Goal: Task Accomplishment & Management: Manage account settings

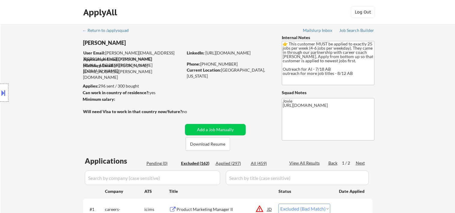
select select ""excluded__bad_match_""
select select ""excluded__expired_""
select select ""excluded""
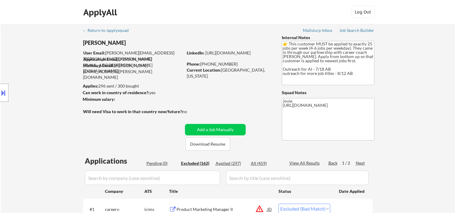
select select ""excluded""
select select ""excluded__expired_""
select select ""excluded""
select select ""excluded__expired_""
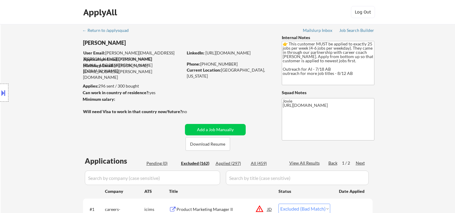
select select ""excluded__expired_""
select select ""excluded__location_""
select select ""excluded""
select select ""excluded__expired_""
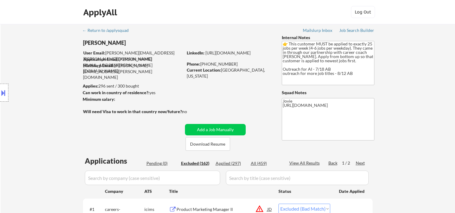
select select ""excluded""
select select ""excluded__expired_""
select select ""excluded__location_""
select select ""excluded__expired_""
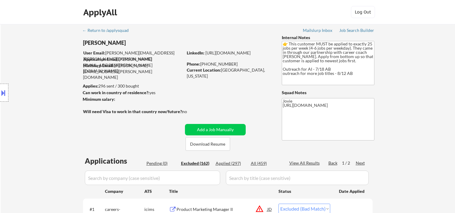
select select ""excluded__bad_match_""
select select ""excluded__expired_""
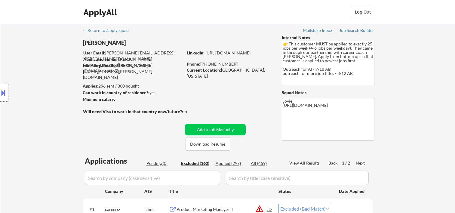
select select ""excluded""
select select ""excluded__expired_""
select select ""excluded__bad_match_""
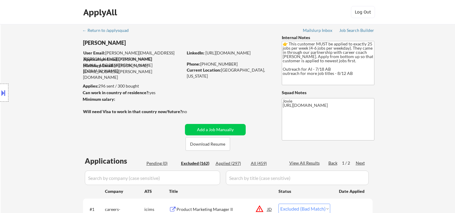
select select ""excluded__expired_""
select select ""excluded""
select select ""excluded__bad_match_""
select select ""excluded__location_""
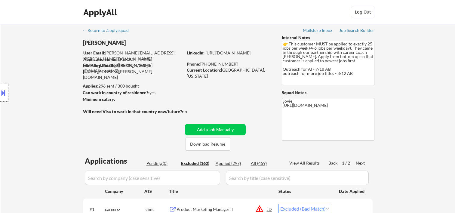
select select ""excluded__expired_""
select select ""excluded""
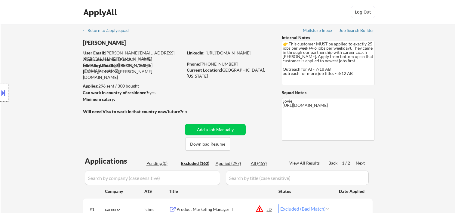
select select ""excluded""
select select ""excluded__expired_""
select select ""excluded""
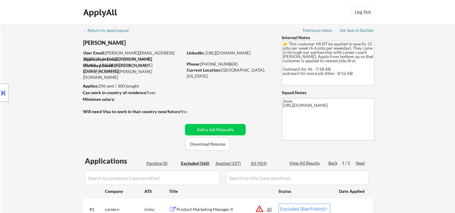
select select ""excluded__expired_""
select select ""excluded__location_""
select select ""excluded__bad_match_""
select select ""excluded__location_""
select select ""excluded__bad_match_""
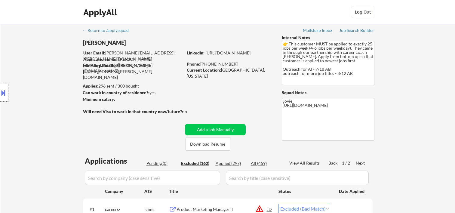
select select ""excluded__expired_""
select select ""excluded""
select select ""excluded__expired_""
select select ""excluded""
select select ""excluded__bad_match_""
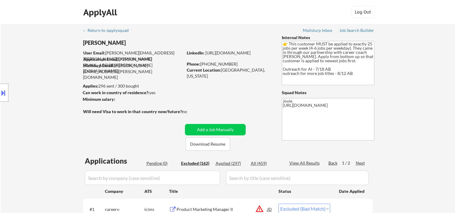
select select ""excluded__expired_""
select select ""excluded__location_""
select select ""excluded__expired_""
select select ""excluded""
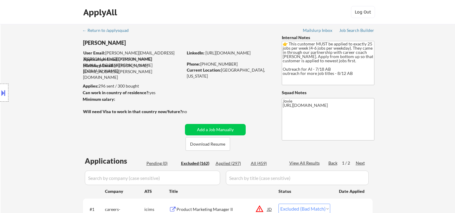
select select ""excluded__expired_""
select select ""excluded""
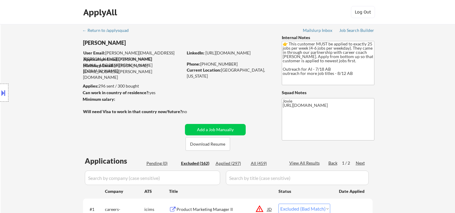
select select ""excluded__expired_""
select select ""excluded""
select select ""excluded__bad_match_""
select select ""excluded__expired_""
select select ""excluded""
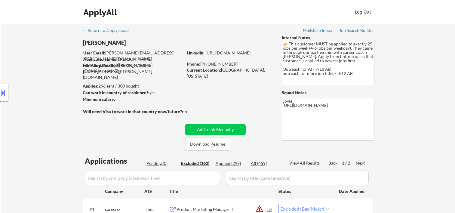
select select ""excluded""
select select ""excluded__expired_""
select select ""excluded__bad_match_""
select select ""excluded__expired_""
select select ""excluded__location_""
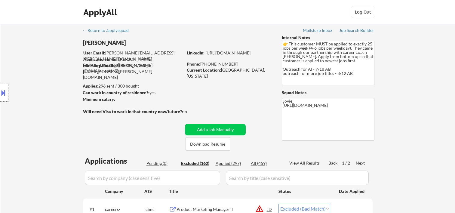
select select ""excluded__location_""
select select ""excluded__expired_""
select select ""excluded""
select select ""excluded__expired_""
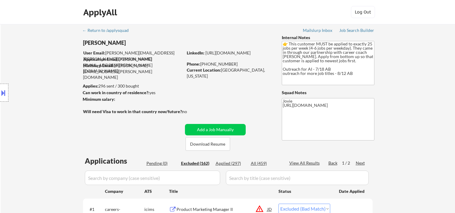
select select ""excluded__other_""
select select ""excluded""
select select ""excluded__expired_""
select select ""excluded""
select select ""excluded__expired_""
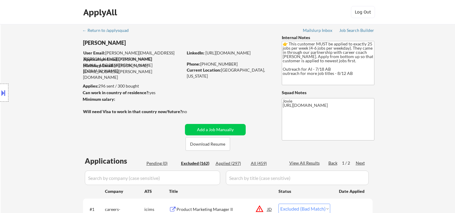
select select ""excluded""
select select ""excluded__bad_match_""
select select ""excluded__expired_""
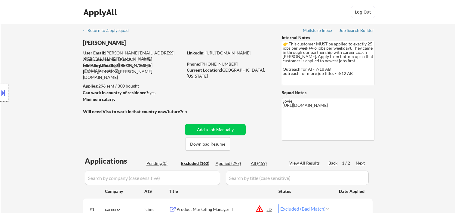
select select ""excluded""
select select ""excluded__expired_""
select select ""excluded__bad_match_""
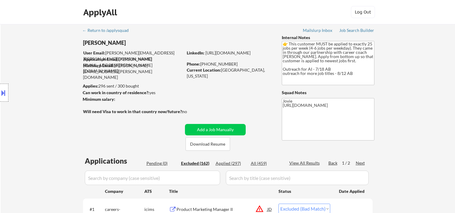
select select ""excluded__expired_""
select select ""excluded__bad_match_""
select select ""excluded__location_""
select select ""excluded""
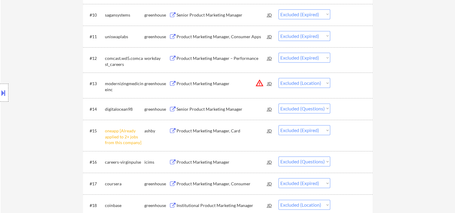
scroll to position [300, 0]
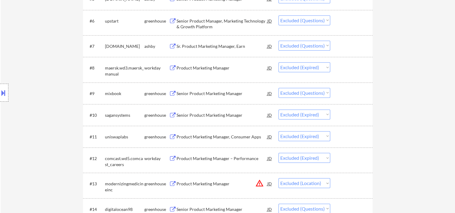
click at [363, 98] on div at bounding box center [352, 93] width 26 height 11
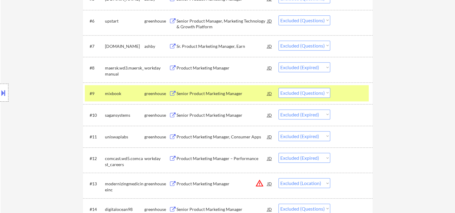
click at [248, 99] on div "#9 mixbook greenhouse Senior Product Marketing Manager JD Choose an option... P…" at bounding box center [227, 93] width 284 height 16
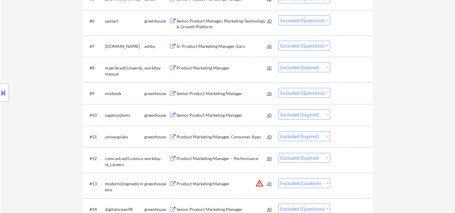
click at [344, 89] on div at bounding box center [352, 93] width 26 height 11
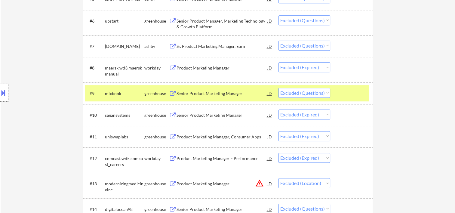
click at [220, 91] on div "Senior Product Marketing Manager" at bounding box center [221, 93] width 91 height 6
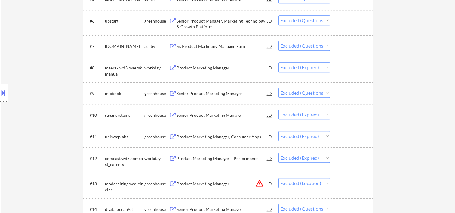
scroll to position [400, 0]
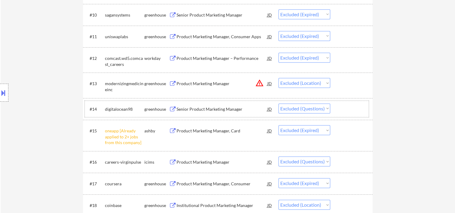
click at [349, 111] on div at bounding box center [352, 108] width 26 height 11
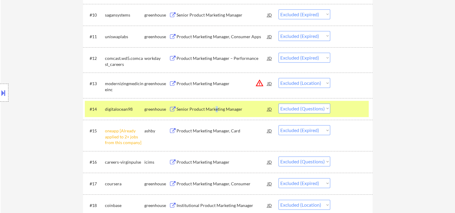
click at [215, 105] on div "Senior Product Marketing Manager" at bounding box center [221, 108] width 91 height 11
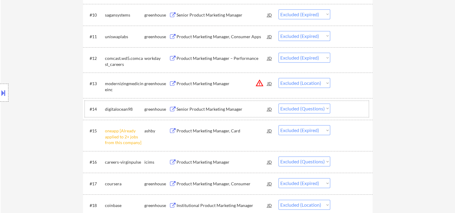
drag, startPoint x: 344, startPoint y: 113, endPoint x: 324, endPoint y: 108, distance: 21.1
click at [344, 112] on div at bounding box center [352, 108] width 26 height 11
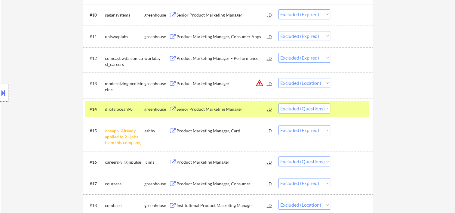
click at [323, 107] on select "Choose an option... Pending Applied Excluded (Questions) Excluded (Expired) Exc…" at bounding box center [304, 108] width 52 height 10
select select ""excluded__bad_match_""
click at [278, 103] on select "Choose an option... Pending Applied Excluded (Questions) Excluded (Expired) Exc…" at bounding box center [304, 108] width 52 height 10
click at [350, 107] on div at bounding box center [352, 108] width 26 height 11
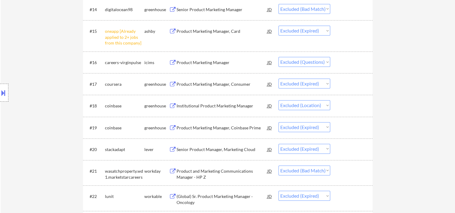
scroll to position [501, 0]
click at [341, 170] on div at bounding box center [352, 170] width 26 height 11
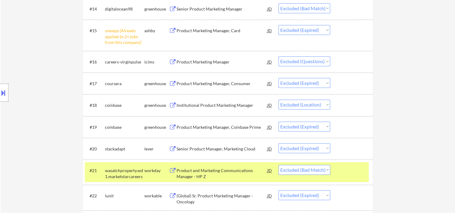
click at [254, 168] on div "Product and Marketing Communications Manager - HP Z" at bounding box center [221, 173] width 91 height 12
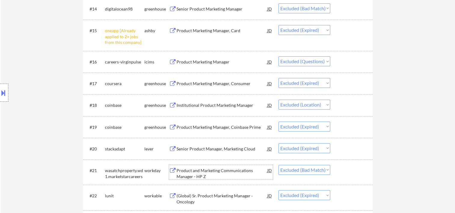
scroll to position [601, 0]
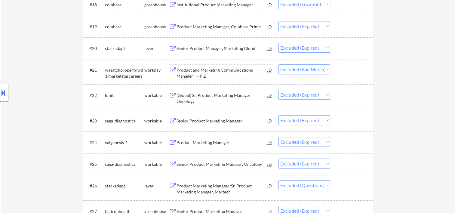
click at [339, 120] on div at bounding box center [352, 120] width 26 height 11
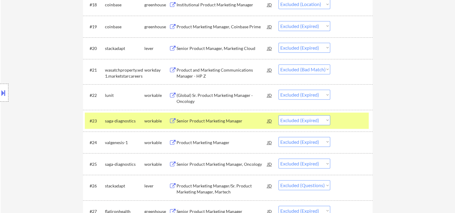
click at [348, 118] on div at bounding box center [352, 120] width 26 height 11
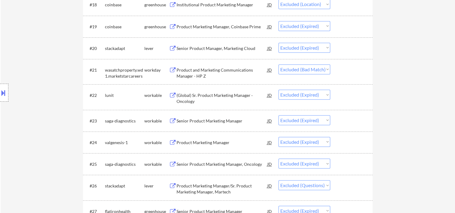
scroll to position [701, 0]
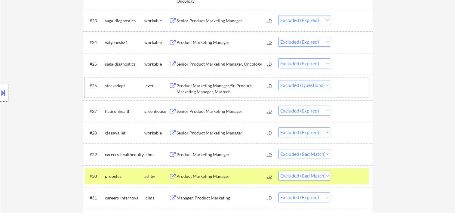
click at [345, 91] on div "#26 stackadapt lever Product Marketing Manager/Sr. Product Marketing Manager, M…" at bounding box center [227, 87] width 284 height 20
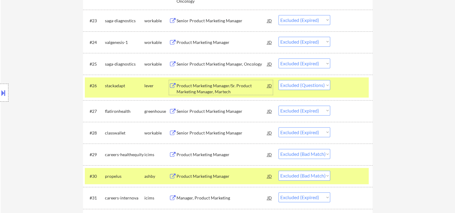
click at [217, 90] on div "Product Marketing Manager/Sr. Product Marketing Manager, Martech" at bounding box center [221, 89] width 91 height 12
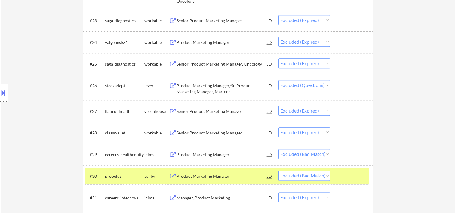
click at [358, 176] on div at bounding box center [352, 175] width 26 height 11
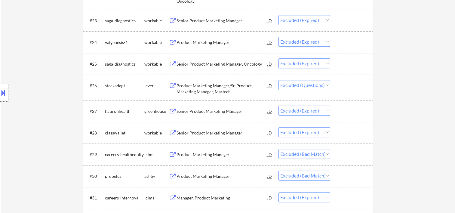
scroll to position [801, 0]
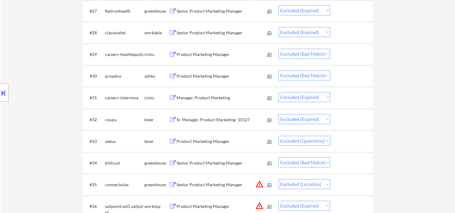
click at [348, 116] on div at bounding box center [352, 119] width 26 height 11
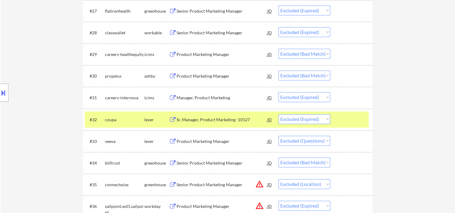
click at [348, 116] on div at bounding box center [352, 119] width 26 height 11
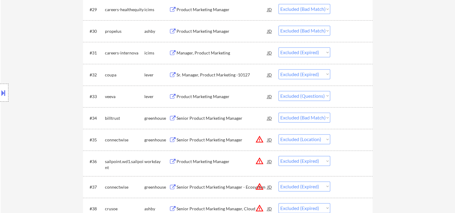
scroll to position [849, 0]
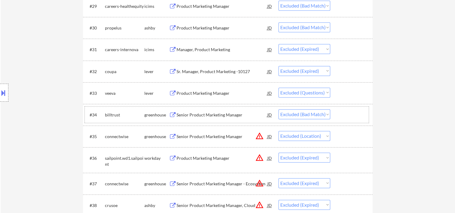
click at [355, 120] on div at bounding box center [352, 114] width 26 height 11
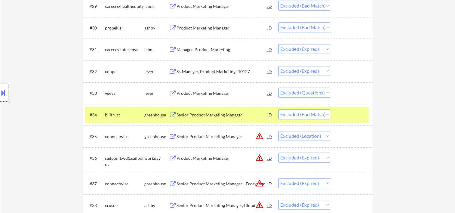
click at [242, 112] on div "Senior Product Marketing Manager" at bounding box center [221, 115] width 91 height 6
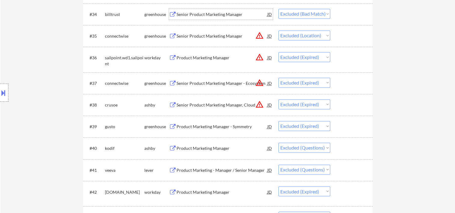
scroll to position [1049, 0]
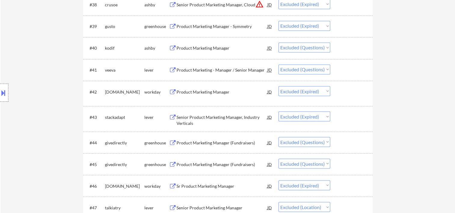
click at [343, 71] on div at bounding box center [352, 69] width 26 height 11
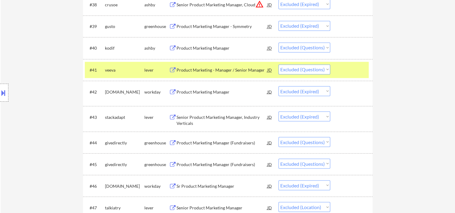
click at [224, 71] on div "Product Marketing - Manager / Senior Manager" at bounding box center [221, 70] width 91 height 6
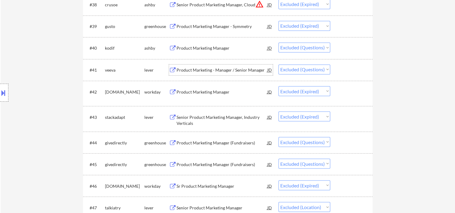
click at [339, 66] on div at bounding box center [352, 69] width 26 height 11
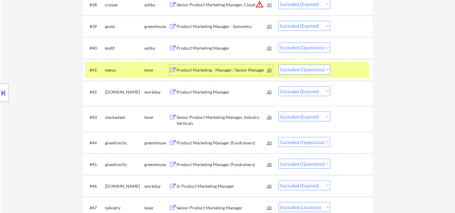
click at [257, 68] on div "Product Marketing - Manager / Senior Manager" at bounding box center [221, 70] width 91 height 6
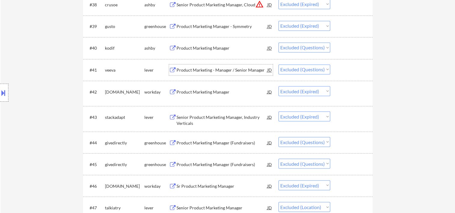
click at [355, 72] on div at bounding box center [352, 69] width 26 height 11
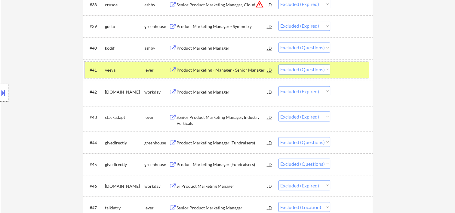
click at [269, 72] on div "JD" at bounding box center [269, 69] width 6 height 11
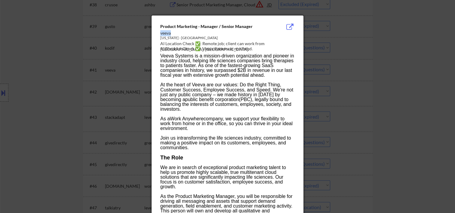
drag, startPoint x: 160, startPoint y: 30, endPoint x: 172, endPoint y: 32, distance: 11.7
click at [172, 32] on div "veeva" at bounding box center [212, 33] width 104 height 6
copy div "veeva"
click at [410, 36] on div at bounding box center [227, 106] width 455 height 213
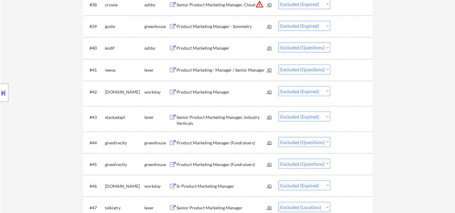
scroll to position [1149, 0]
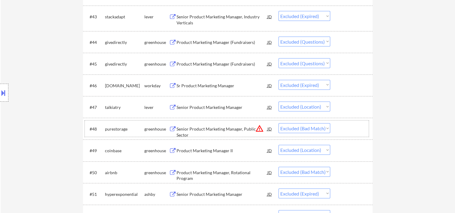
click at [352, 127] on div at bounding box center [352, 128] width 26 height 11
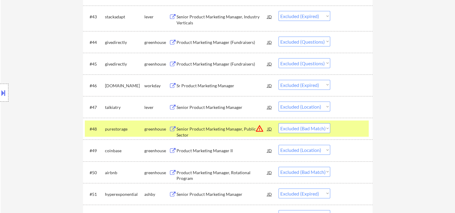
click at [217, 121] on div "#48 purestorage greenhouse Senior Product Marketing Manager, Public Sector JD w…" at bounding box center [227, 128] width 284 height 16
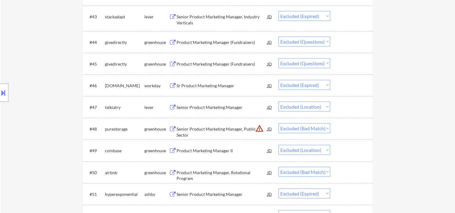
click at [341, 124] on div at bounding box center [352, 128] width 26 height 11
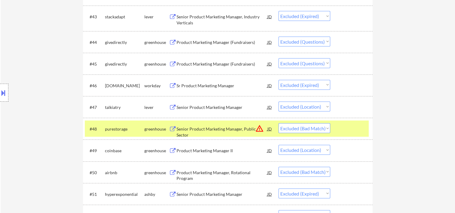
click at [236, 128] on div "Senior Product Marketing Manager, Public Sector" at bounding box center [221, 132] width 91 height 12
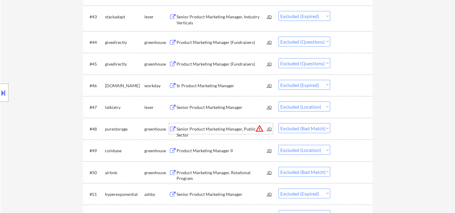
click at [344, 129] on div at bounding box center [352, 128] width 26 height 11
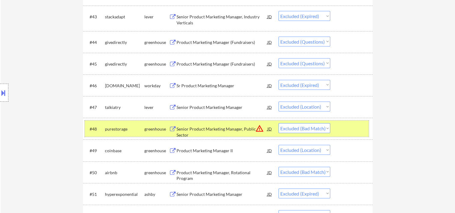
click at [344, 132] on div at bounding box center [352, 128] width 26 height 11
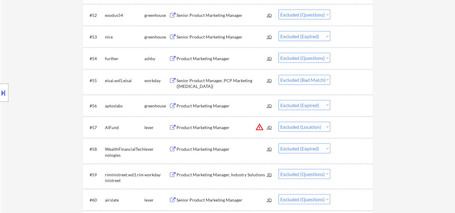
scroll to position [1450, 0]
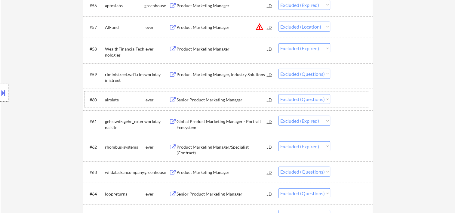
click at [346, 102] on div at bounding box center [352, 99] width 26 height 11
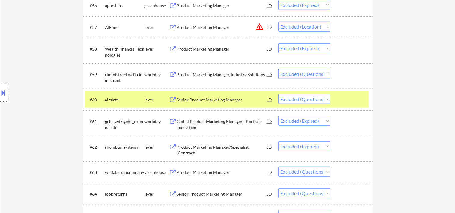
click at [353, 100] on div at bounding box center [352, 99] width 26 height 11
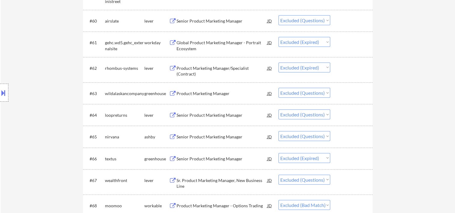
scroll to position [1534, 0]
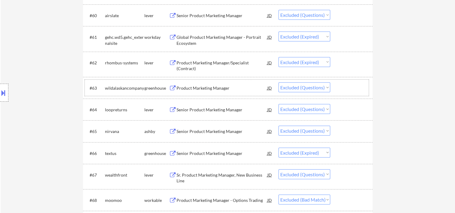
click at [349, 91] on div at bounding box center [352, 87] width 26 height 11
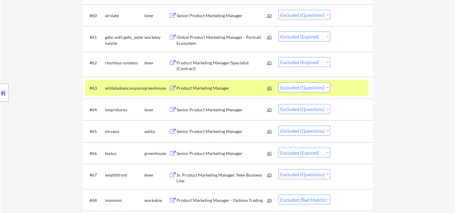
click at [216, 90] on div "Product Marketing Manager" at bounding box center [221, 88] width 91 height 6
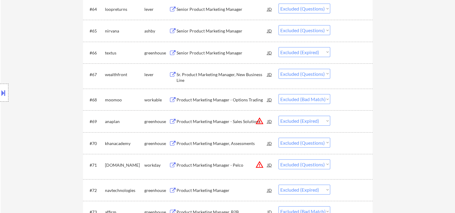
scroll to position [1734, 0]
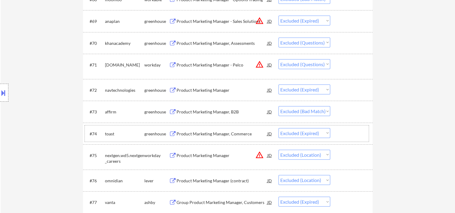
click at [346, 128] on div at bounding box center [352, 133] width 26 height 11
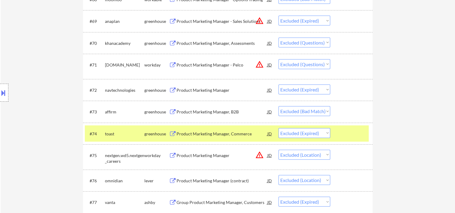
scroll to position [1834, 0]
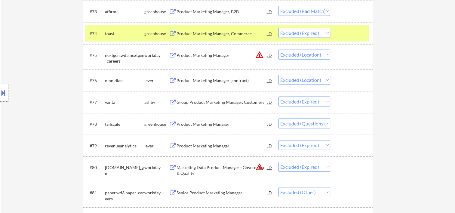
click at [347, 30] on div at bounding box center [352, 33] width 26 height 11
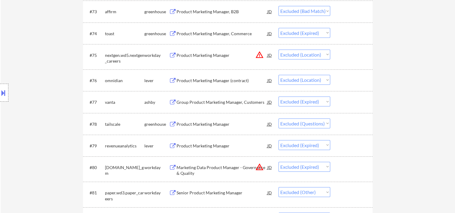
click at [342, 78] on div at bounding box center [352, 80] width 26 height 11
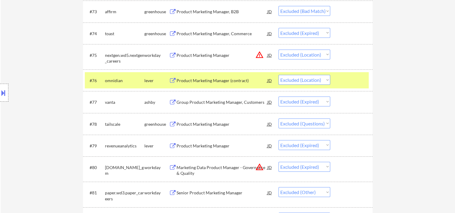
click at [231, 80] on div "Product Marketing Manager (contract)" at bounding box center [221, 81] width 91 height 6
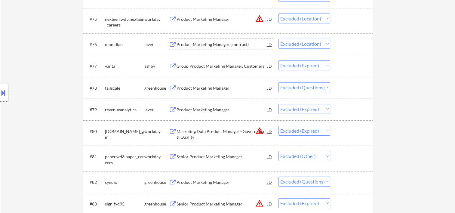
scroll to position [1895, 0]
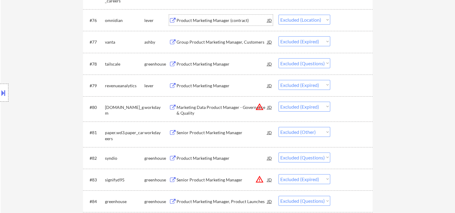
click at [349, 64] on div at bounding box center [352, 63] width 26 height 11
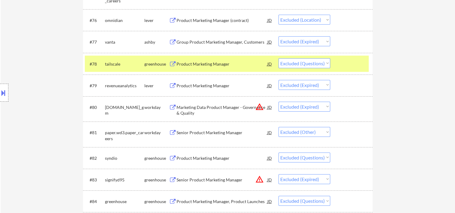
click at [239, 62] on div "Product Marketing Manager" at bounding box center [221, 64] width 91 height 6
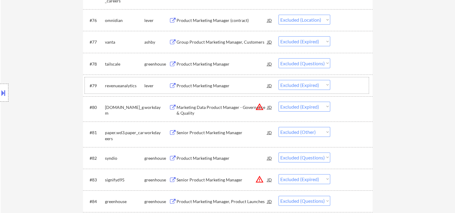
click at [347, 89] on div at bounding box center [352, 85] width 26 height 11
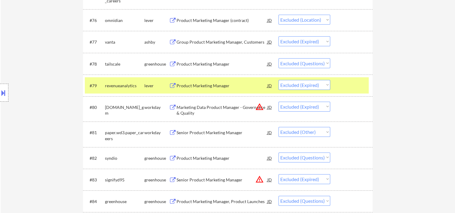
click at [349, 89] on div at bounding box center [352, 85] width 26 height 11
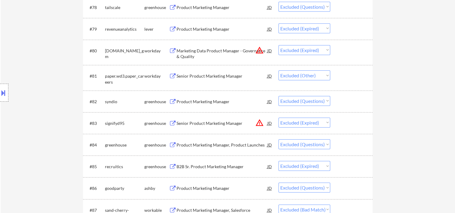
scroll to position [1955, 0]
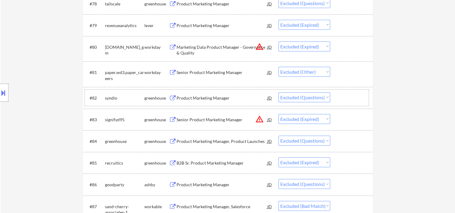
click at [355, 95] on div at bounding box center [352, 97] width 26 height 11
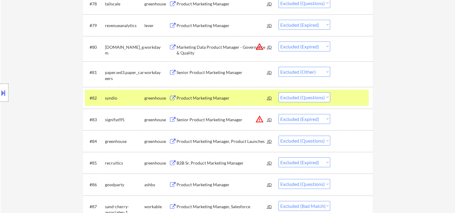
click at [241, 97] on div "Product Marketing Manager" at bounding box center [221, 98] width 91 height 6
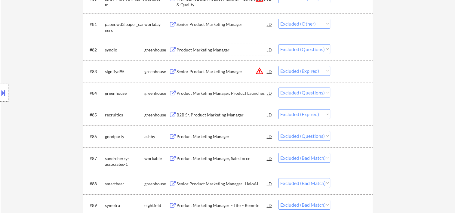
scroll to position [2015, 0]
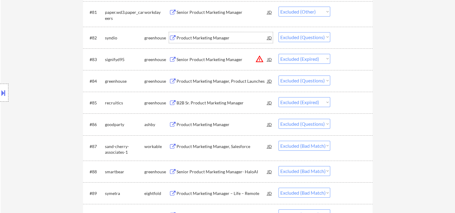
click at [351, 80] on div at bounding box center [352, 80] width 26 height 11
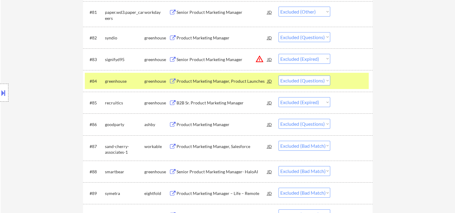
click at [233, 78] on div "Product Marketing Manager, Product Launches" at bounding box center [221, 80] width 91 height 11
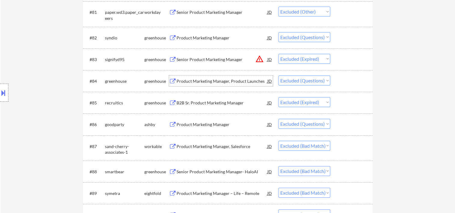
scroll to position [2115, 0]
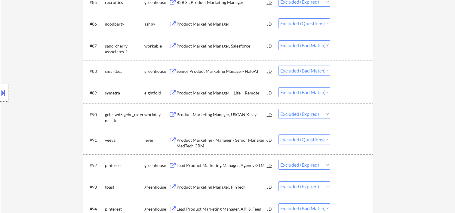
click at [352, 72] on div at bounding box center [352, 70] width 26 height 11
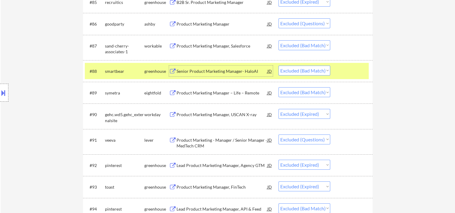
click at [257, 75] on div "Senior Product Marketing Manager- HaloAI" at bounding box center [221, 70] width 91 height 11
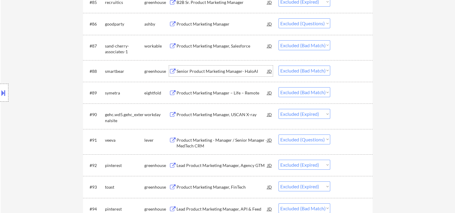
click at [346, 94] on div at bounding box center [352, 92] width 26 height 11
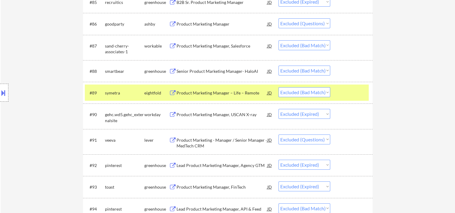
click at [353, 93] on div at bounding box center [352, 92] width 26 height 11
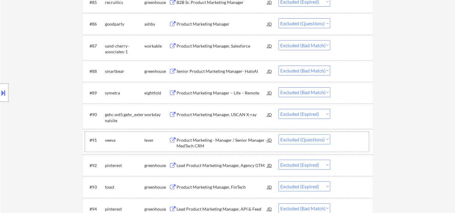
click at [356, 149] on div "#91 veeva lever Product Marketing - Manager / Senior Manager - MedTech CRM JD C…" at bounding box center [227, 142] width 284 height 20
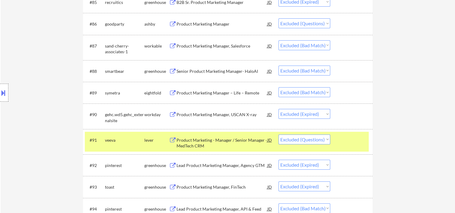
click at [231, 141] on div "Product Marketing - Manager / Senior Manager - MedTech CRM" at bounding box center [221, 143] width 91 height 12
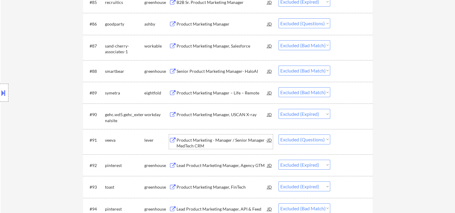
click at [354, 139] on div at bounding box center [352, 139] width 26 height 11
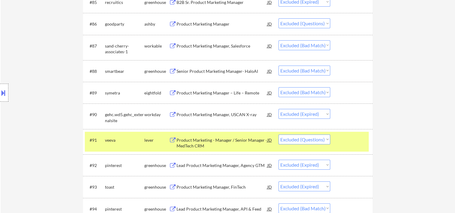
click at [247, 145] on div "Product Marketing - Manager / Senior Manager - MedTech CRM" at bounding box center [221, 143] width 91 height 12
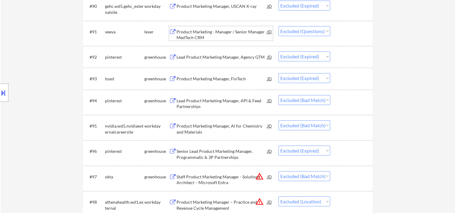
scroll to position [2235, 0]
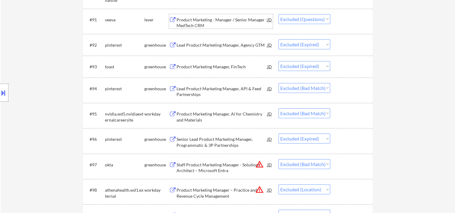
click at [356, 114] on div at bounding box center [352, 113] width 26 height 11
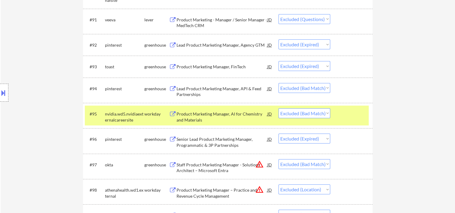
click at [254, 117] on div "Product Marketing Manager, AI for Chemistry and Materials" at bounding box center [221, 117] width 91 height 12
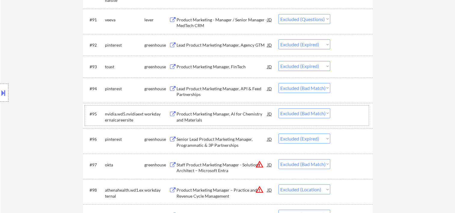
drag, startPoint x: 345, startPoint y: 116, endPoint x: 243, endPoint y: 106, distance: 102.7
click at [345, 116] on div at bounding box center [352, 113] width 26 height 11
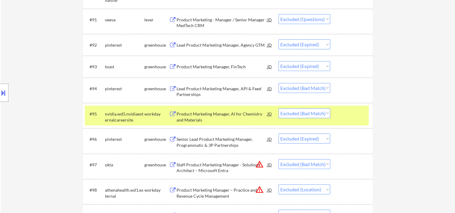
click at [232, 111] on div "Product Marketing Manager, AI for Chemistry and Materials" at bounding box center [221, 115] width 91 height 14
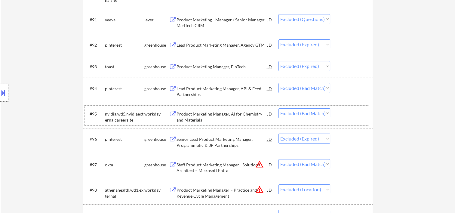
drag, startPoint x: 347, startPoint y: 106, endPoint x: 327, endPoint y: 116, distance: 22.2
click at [344, 107] on div "#95 nvidia.wd5.nvidiaexternalcareersite workday Product Marketing Manager, AI f…" at bounding box center [227, 115] width 284 height 20
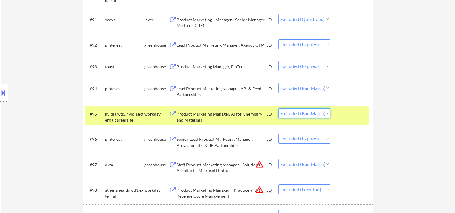
click at [325, 114] on select "Choose an option... Pending Applied Excluded (Questions) Excluded (Expired) Exc…" at bounding box center [304, 113] width 52 height 10
click at [278, 108] on select "Choose an option... Pending Applied Excluded (Questions) Excluded (Expired) Exc…" at bounding box center [304, 113] width 52 height 10
select select ""excluded__expired_""
select select ""excluded__bad_match_""
select select ""excluded__location_""
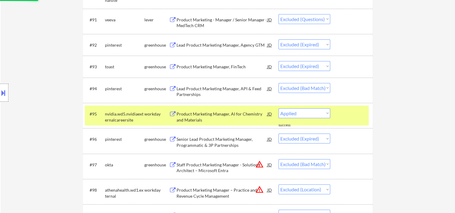
select select ""excluded""
select select ""excluded__expired_""
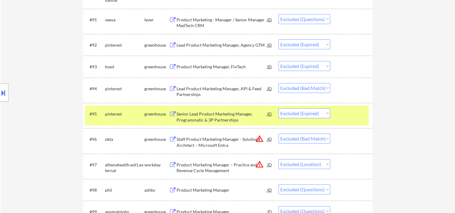
click at [345, 120] on div "#95 pinterest greenhouse Senior Lead Product Marketing Manager, Programmatic & …" at bounding box center [227, 115] width 284 height 20
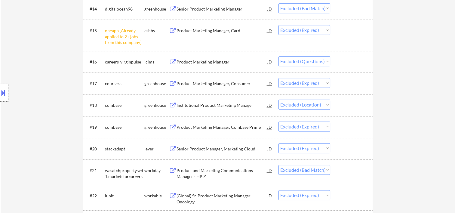
scroll to position [601, 0]
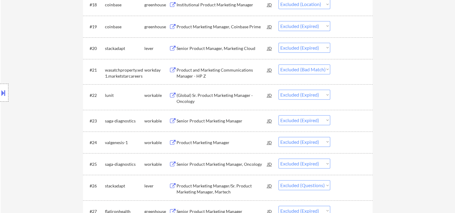
click at [339, 65] on div at bounding box center [352, 69] width 26 height 11
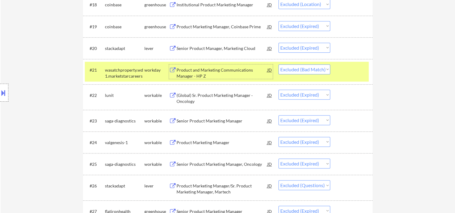
click at [248, 72] on div "Product and Marketing Communications Manager - HP Z" at bounding box center [221, 73] width 91 height 12
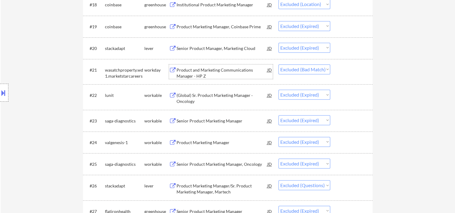
click at [350, 184] on div at bounding box center [352, 185] width 26 height 11
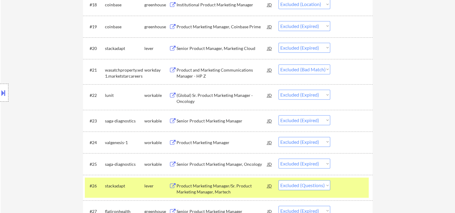
click at [223, 181] on div "Product Marketing Manager/Sr. Product Marketing Manager, Martech" at bounding box center [221, 187] width 91 height 14
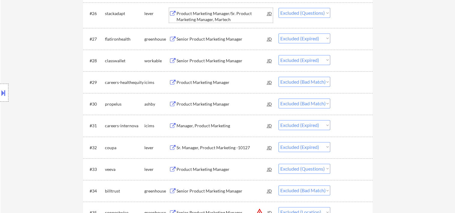
scroll to position [785, 0]
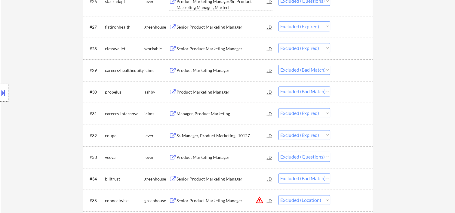
click at [357, 96] on div at bounding box center [352, 91] width 26 height 11
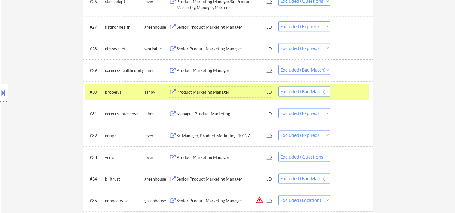
click at [222, 91] on div "Product Marketing Manager" at bounding box center [221, 92] width 91 height 6
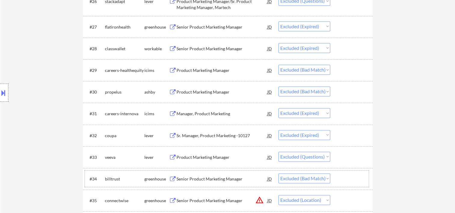
click at [339, 178] on div at bounding box center [352, 178] width 26 height 11
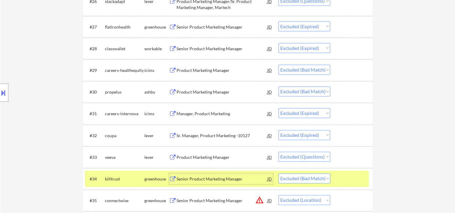
click at [192, 178] on div "Senior Product Marketing Manager" at bounding box center [221, 179] width 91 height 6
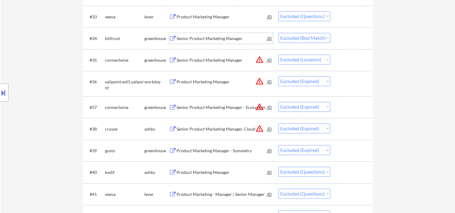
scroll to position [929, 0]
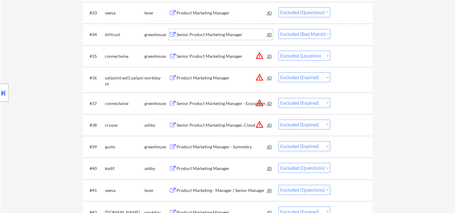
click at [349, 166] on div at bounding box center [352, 168] width 26 height 11
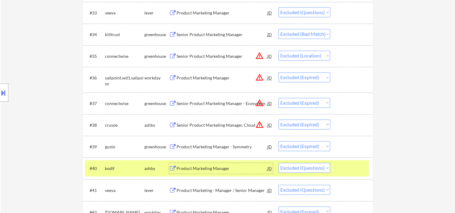
click at [205, 164] on div "Product Marketing Manager" at bounding box center [221, 168] width 91 height 11
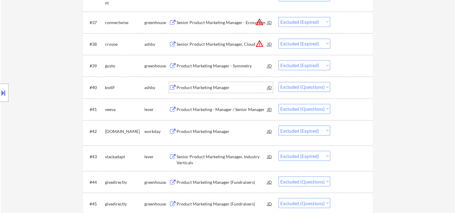
scroll to position [1013, 0]
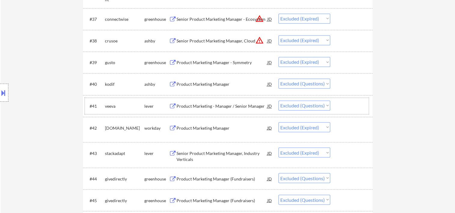
click at [340, 105] on div at bounding box center [352, 105] width 26 height 11
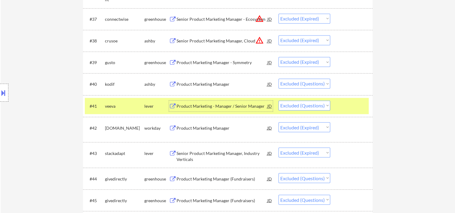
click at [232, 103] on div "Product Marketing - Manager / Senior Manager" at bounding box center [221, 106] width 91 height 6
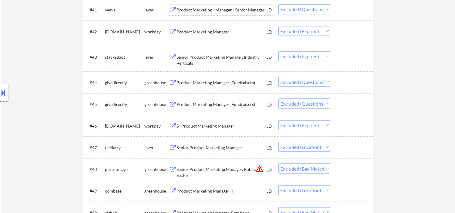
scroll to position [1122, 0]
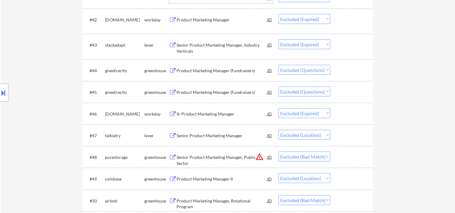
click at [343, 66] on div at bounding box center [352, 70] width 26 height 11
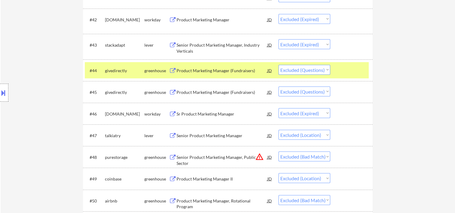
click at [243, 71] on div "Product Marketing Manager (Fundraisers)" at bounding box center [221, 70] width 91 height 6
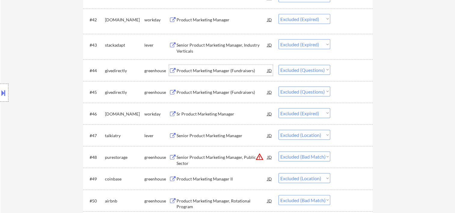
click at [342, 91] on div at bounding box center [352, 91] width 26 height 11
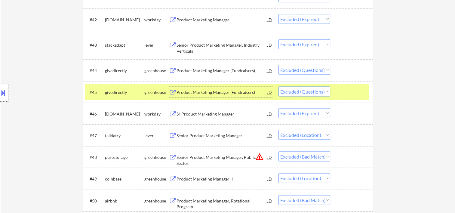
click at [201, 90] on div "Product Marketing Manager (Fundraisers)" at bounding box center [221, 92] width 91 height 6
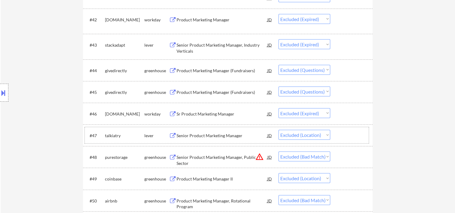
click at [341, 134] on div at bounding box center [352, 134] width 26 height 11
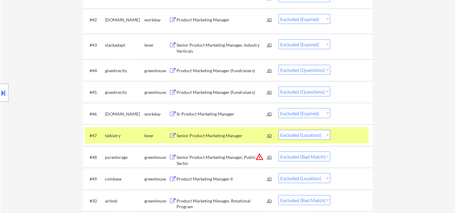
click at [247, 132] on div "Senior Product Marketing Manager" at bounding box center [221, 134] width 91 height 11
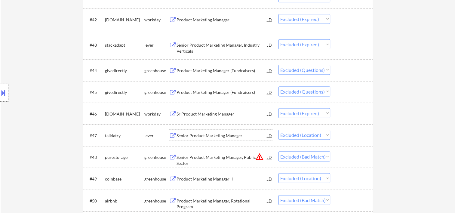
click at [344, 131] on div at bounding box center [352, 134] width 26 height 11
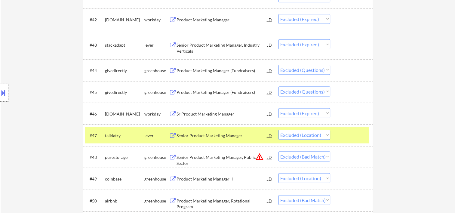
click at [320, 133] on select "Choose an option... Pending Applied Excluded (Questions) Excluded (Expired) Exc…" at bounding box center [304, 134] width 52 height 10
click at [278, 129] on select "Choose an option... Pending Applied Excluded (Questions) Excluded (Expired) Exc…" at bounding box center [304, 134] width 52 height 10
select select ""excluded__bad_match_""
select select ""excluded__location_""
select select ""excluded__bad_match_""
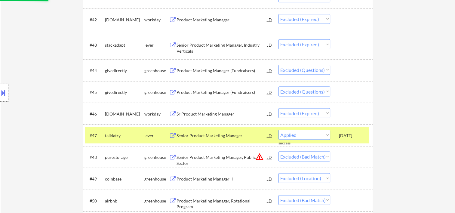
select select ""excluded__expired_""
select select ""excluded""
select select ""excluded__expired_""
select select ""excluded""
select select ""excluded__bad_match_""
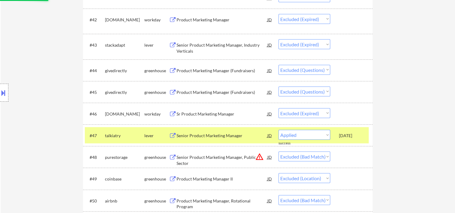
select select ""excluded__expired_""
select select ""excluded__location_""
select select ""excluded__expired_""
select select ""excluded""
select select ""excluded__expired_""
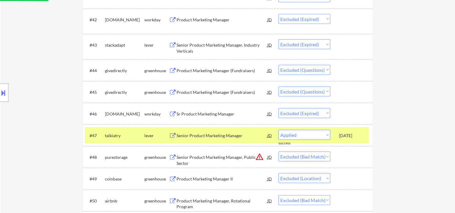
select select ""excluded""
select select ""excluded__expired_""
select select ""excluded""
select select ""excluded__bad_match_""
select select ""excluded__expired_""
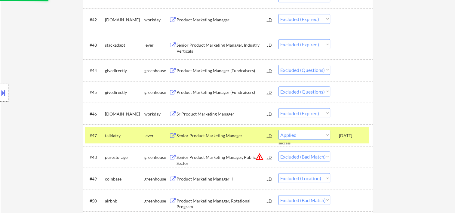
select select ""excluded""
select select ""excluded__expired_""
select select ""excluded__bad_match_""
select select ""excluded__expired_""
select select ""excluded__location_""
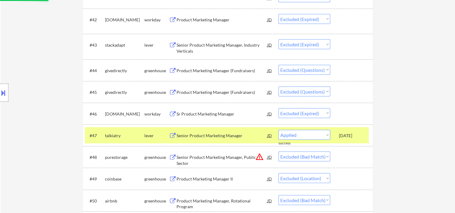
select select ""excluded__expired_""
select select ""excluded""
select select ""excluded__expired_""
select select ""excluded__other_""
select select ""excluded""
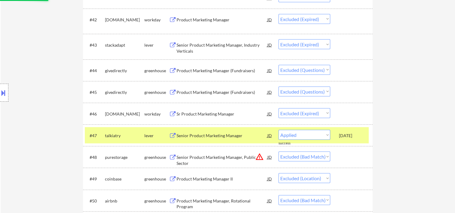
select select ""excluded__expired_""
select select ""excluded""
select select ""excluded__expired_""
select select ""excluded""
select select ""excluded__bad_match_""
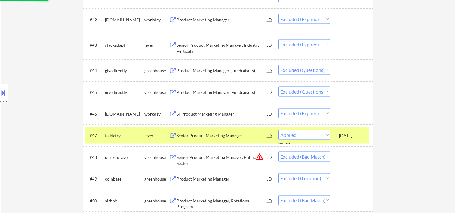
select select ""excluded__expired_""
select select ""excluded""
select select ""excluded__expired_""
select select ""excluded__bad_match_""
select select ""excluded__expired_""
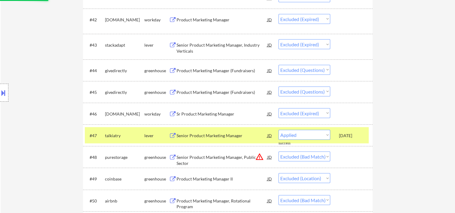
select select ""excluded__bad_match_""
select select ""excluded__location_""
select select ""excluded""
select select ""excluded__expired_""
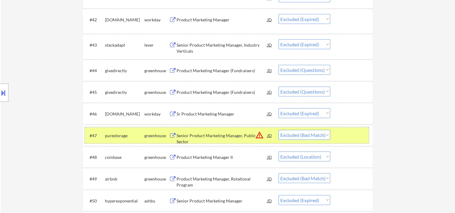
click at [339, 127] on div "#47 purestorage greenhouse Senior Product Marketing Manager, Public Sector JD w…" at bounding box center [227, 135] width 284 height 16
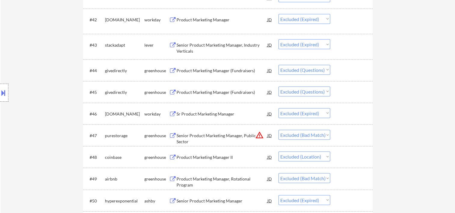
click at [342, 136] on div at bounding box center [352, 134] width 26 height 11
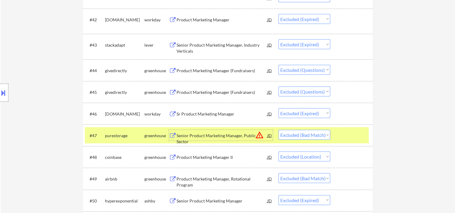
click at [224, 135] on div "Senior Product Marketing Manager, Public Sector" at bounding box center [221, 138] width 91 height 12
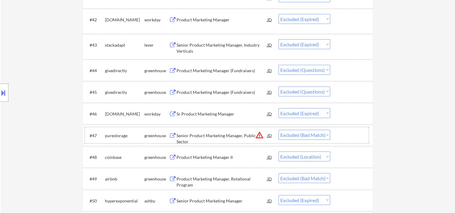
click at [350, 140] on div "#47 purestorage greenhouse Senior Product Marketing Manager, Public Sector JD w…" at bounding box center [227, 135] width 284 height 16
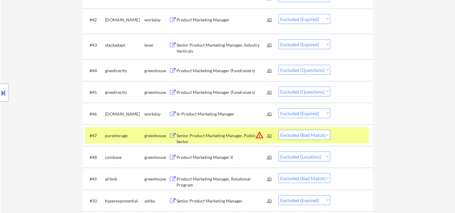
click at [327, 134] on select "Choose an option... Pending Applied Excluded (Questions) Excluded (Expired) Exc…" at bounding box center [304, 134] width 52 height 10
click at [278, 129] on select "Choose an option... Pending Applied Excluded (Questions) Excluded (Expired) Exc…" at bounding box center [304, 134] width 52 height 10
select select ""excluded__location_""
select select ""excluded__bad_match_""
select select ""excluded__expired_""
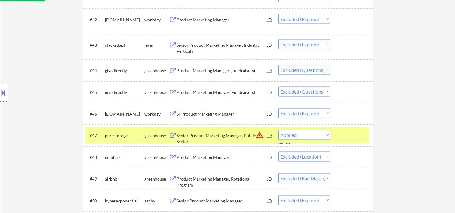
select select ""excluded""
select select ""excluded__expired_""
select select ""excluded""
select select ""excluded__bad_match_""
select select ""excluded__expired_""
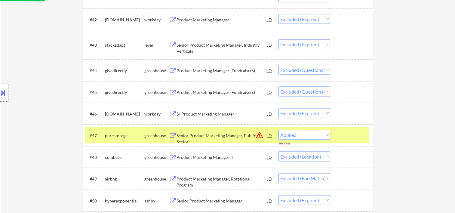
select select ""excluded__location_""
select select ""excluded__expired_""
select select ""excluded""
select select ""excluded__expired_""
select select ""excluded""
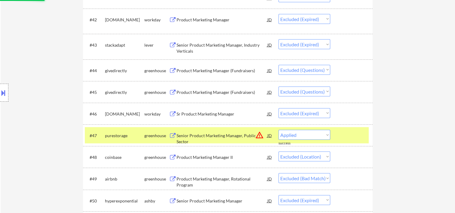
select select ""excluded__expired_""
select select ""excluded""
select select ""excluded__bad_match_""
select select ""excluded__expired_""
select select ""excluded""
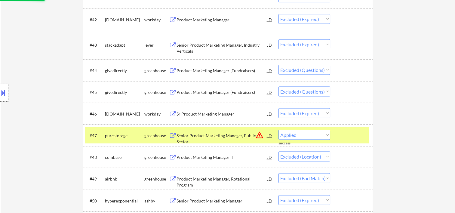
select select ""excluded__expired_""
select select ""excluded__bad_match_""
select select ""excluded__expired_""
select select ""excluded__location_""
select select ""excluded__expired_""
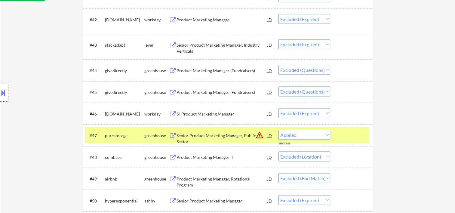
select select ""excluded""
select select ""excluded__expired_""
select select ""excluded__other_""
select select ""excluded""
select select ""excluded__expired_""
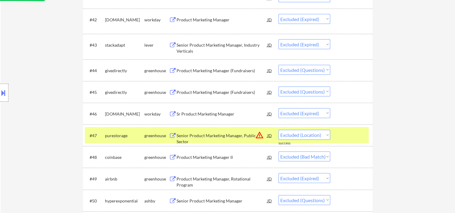
select select ""excluded""
select select ""excluded__expired_""
select select ""excluded""
select select ""excluded__bad_match_""
select select ""excluded__expired_""
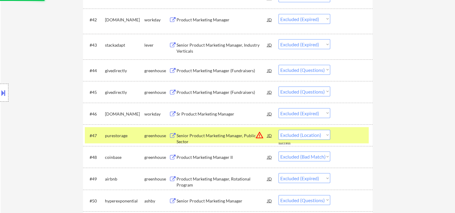
select select ""excluded""
select select ""excluded__expired_""
select select ""excluded__bad_match_""
select select ""excluded__expired_""
select select ""excluded__bad_match_""
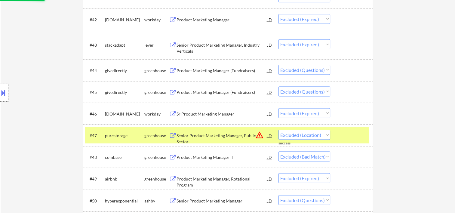
select select ""excluded__location_""
select select ""excluded""
select select ""excluded__expired_""
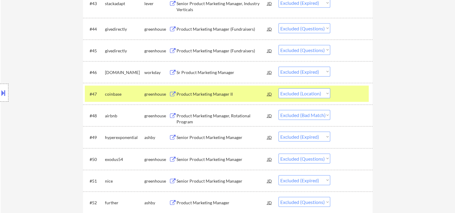
scroll to position [1173, 0]
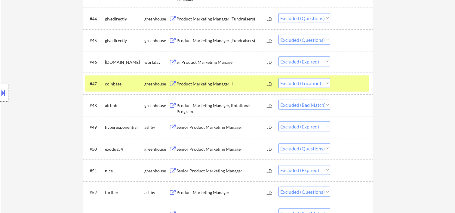
click at [345, 79] on div at bounding box center [352, 83] width 26 height 11
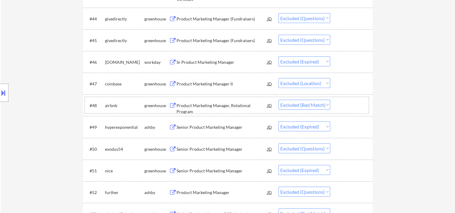
click at [357, 107] on div at bounding box center [352, 105] width 26 height 11
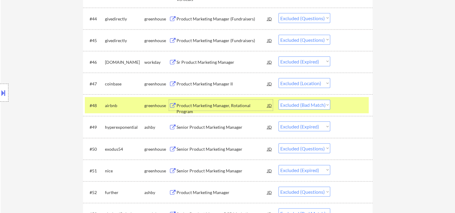
click at [228, 106] on div "Product Marketing Manager, Rotational Program" at bounding box center [221, 108] width 91 height 12
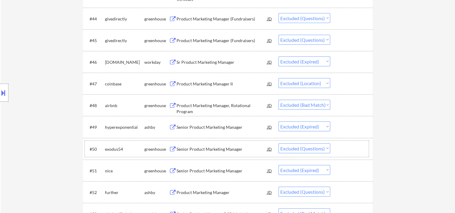
click at [343, 154] on div at bounding box center [352, 148] width 26 height 11
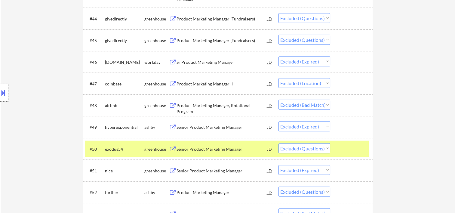
click at [229, 148] on div "Senior Product Marketing Manager" at bounding box center [221, 149] width 91 height 6
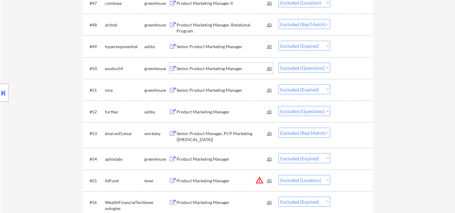
scroll to position [1269, 0]
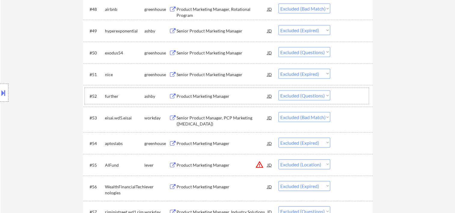
click at [345, 102] on div "#52 further [PERSON_NAME] Product Marketing Manager JD Choose an option... Pend…" at bounding box center [227, 96] width 284 height 16
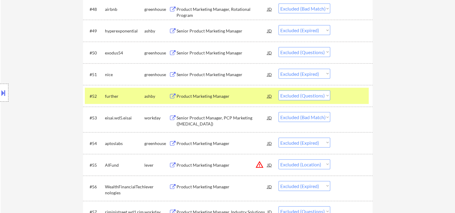
click at [229, 92] on div "Product Marketing Manager" at bounding box center [221, 95] width 91 height 11
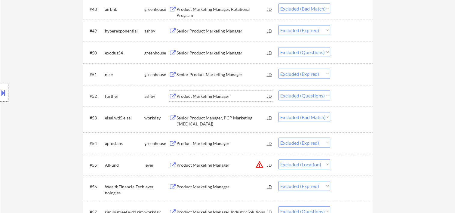
click at [346, 114] on div at bounding box center [352, 117] width 26 height 11
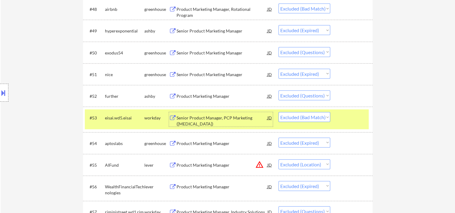
click at [203, 118] on div "Senior Product Manager, PCP Marketing ([MEDICAL_DATA])" at bounding box center [221, 121] width 91 height 12
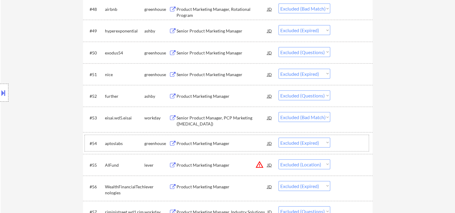
click at [344, 141] on div at bounding box center [352, 143] width 26 height 11
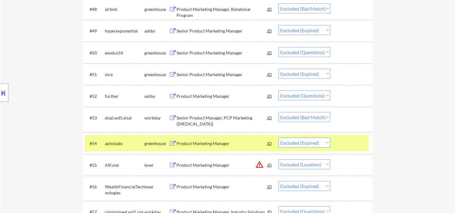
click at [343, 145] on div at bounding box center [352, 143] width 26 height 11
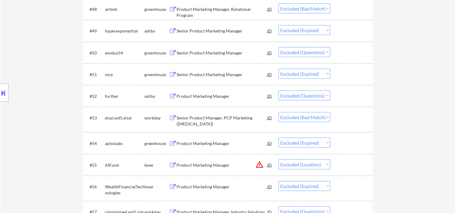
click at [339, 166] on div at bounding box center [352, 164] width 26 height 11
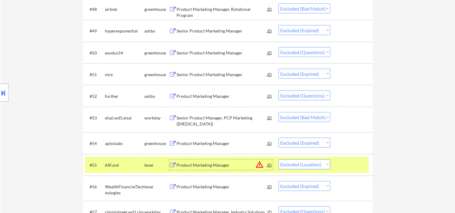
click at [179, 162] on div "Product Marketing Manager" at bounding box center [221, 164] width 91 height 11
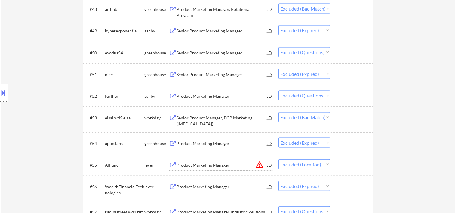
click at [353, 161] on div at bounding box center [352, 164] width 26 height 11
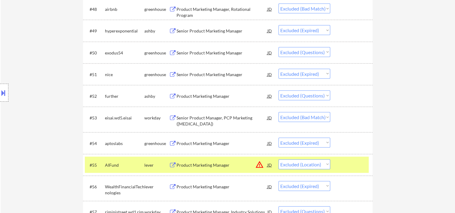
click at [327, 165] on select "Choose an option... Pending Applied Excluded (Questions) Excluded (Expired) Exc…" at bounding box center [304, 164] width 52 height 10
click at [278, 159] on select "Choose an option... Pending Applied Excluded (Questions) Excluded (Expired) Exc…" at bounding box center [304, 164] width 52 height 10
select select ""excluded__expired_""
select select ""excluded""
select select ""excluded__expired_""
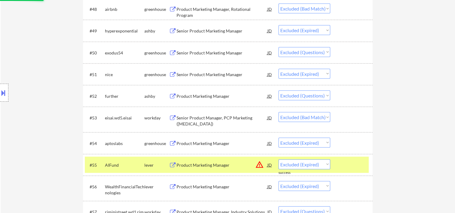
select select ""excluded""
select select ""excluded__expired_""
select select ""excluded""
select select ""excluded__bad_match_""
select select ""excluded__expired_""
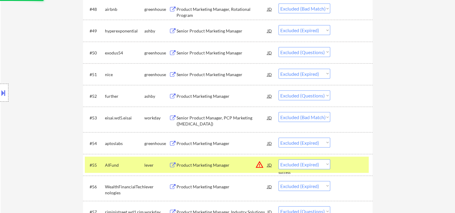
select select ""excluded""
select select ""excluded__expired_""
select select ""excluded__bad_match_""
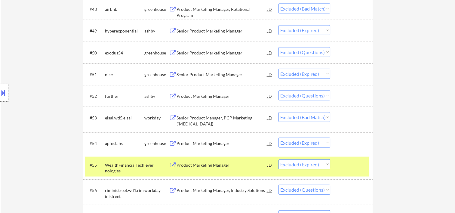
click at [340, 166] on div at bounding box center [352, 164] width 26 height 11
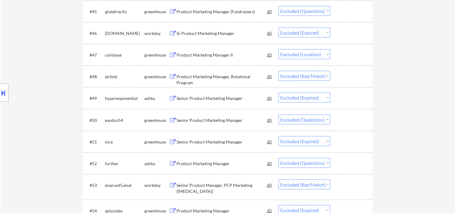
scroll to position [1302, 0]
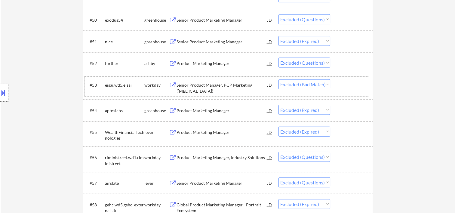
click at [339, 89] on div at bounding box center [352, 84] width 26 height 11
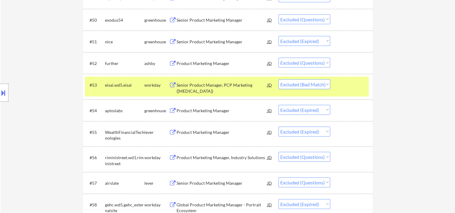
click at [353, 64] on div at bounding box center [352, 63] width 26 height 11
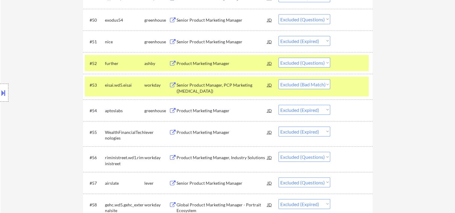
click at [339, 91] on div "#53 eisai.wd5.eisai workday Senior Product Manager, PCP Marketing ([MEDICAL_DAT…" at bounding box center [227, 87] width 284 height 20
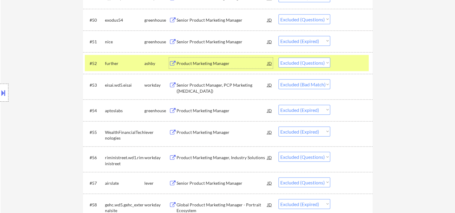
click at [216, 64] on div "Product Marketing Manager" at bounding box center [221, 63] width 91 height 6
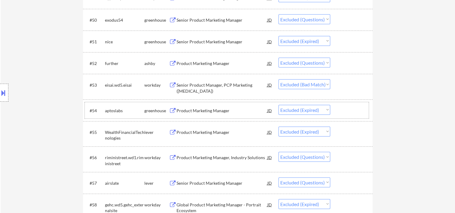
click at [355, 108] on div at bounding box center [352, 110] width 26 height 11
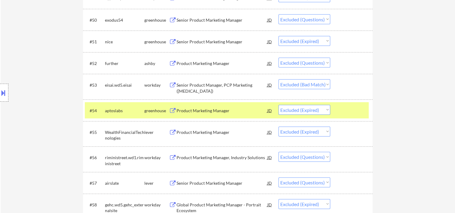
click at [342, 112] on div at bounding box center [352, 110] width 26 height 11
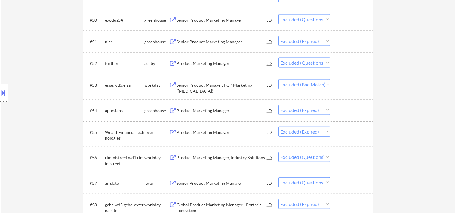
click at [334, 156] on div "#56 riministreet.wd1.[PERSON_NAME] workday Product Marketing Manager, Industry …" at bounding box center [227, 159] width 284 height 20
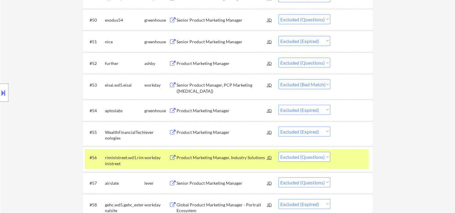
scroll to position [1402, 0]
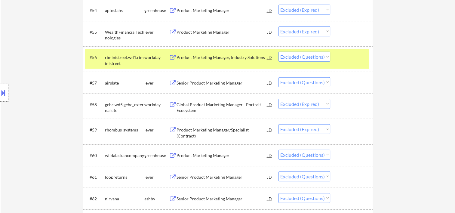
click at [353, 56] on div at bounding box center [352, 57] width 26 height 11
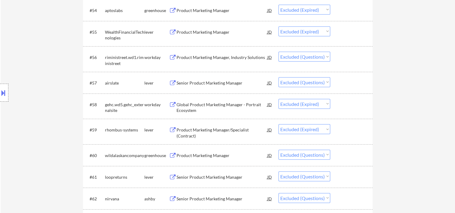
click at [336, 81] on div "#57 airslate lever Senior Product Marketing Manager JD warning_amber Choose an …" at bounding box center [227, 83] width 284 height 16
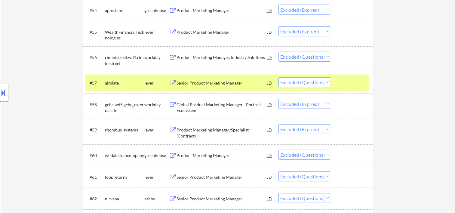
click at [225, 78] on div "Senior Product Marketing Manager" at bounding box center [221, 82] width 91 height 11
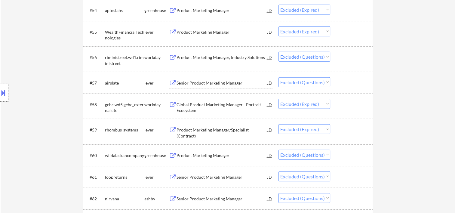
click at [343, 81] on div at bounding box center [352, 82] width 26 height 11
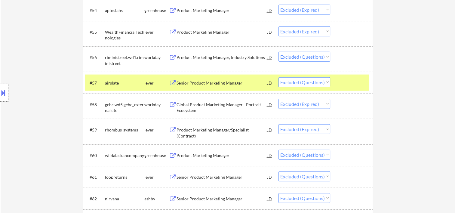
click at [325, 83] on select "Choose an option... Pending Applied Excluded (Questions) Excluded (Expired) Exc…" at bounding box center [304, 82] width 52 height 10
click at [278, 77] on select "Choose an option... Pending Applied Excluded (Questions) Excluded (Expired) Exc…" at bounding box center [304, 82] width 52 height 10
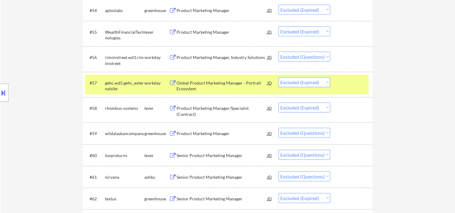
click at [350, 87] on div at bounding box center [352, 82] width 26 height 11
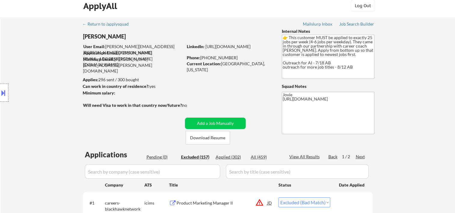
scroll to position [106, 0]
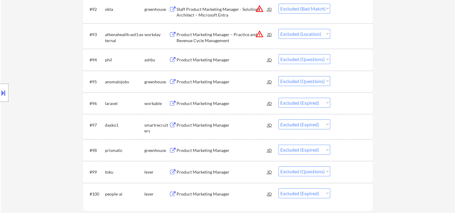
scroll to position [2289, 0]
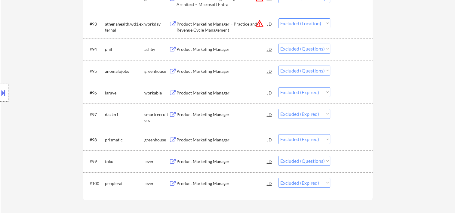
click at [349, 161] on div at bounding box center [352, 161] width 26 height 11
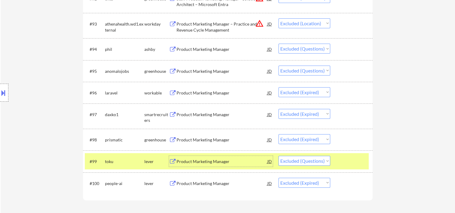
click at [213, 162] on div "Product Marketing Manager" at bounding box center [221, 161] width 91 height 6
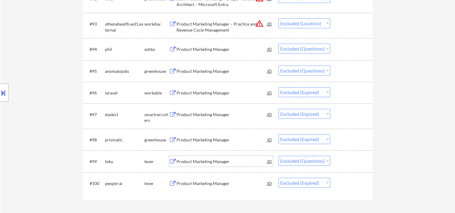
click at [350, 137] on div at bounding box center [352, 139] width 26 height 11
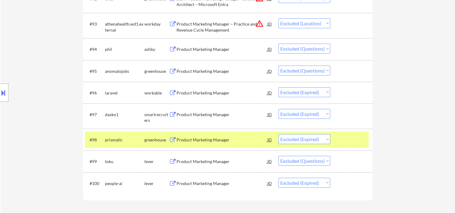
click at [350, 137] on div at bounding box center [352, 139] width 26 height 11
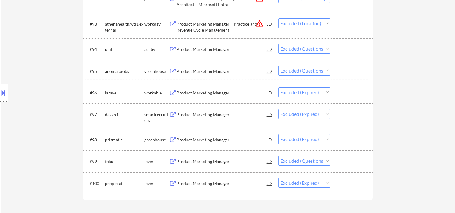
click at [345, 73] on div at bounding box center [352, 70] width 26 height 11
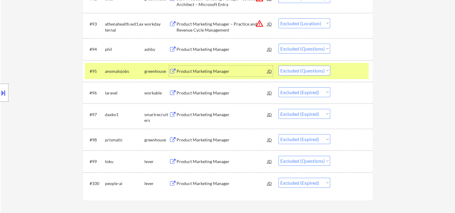
click at [224, 72] on div "Product Marketing Manager" at bounding box center [221, 71] width 91 height 6
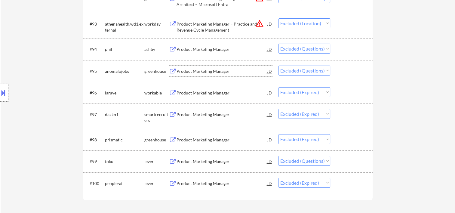
click at [346, 45] on div at bounding box center [352, 49] width 26 height 11
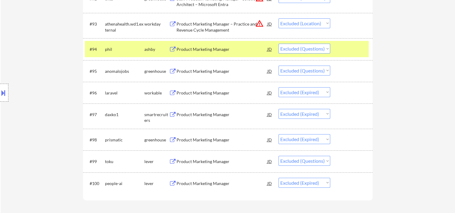
click at [239, 45] on div "Product Marketing Manager" at bounding box center [221, 49] width 91 height 11
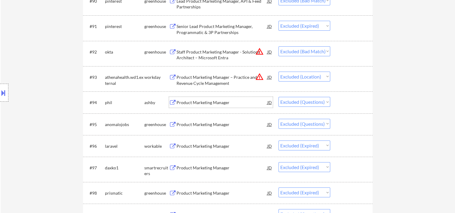
scroll to position [2229, 0]
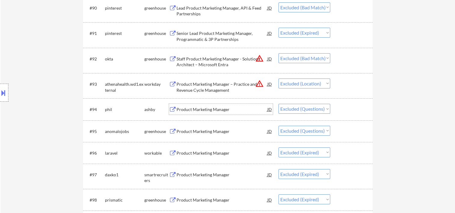
click at [343, 83] on div at bounding box center [352, 83] width 26 height 11
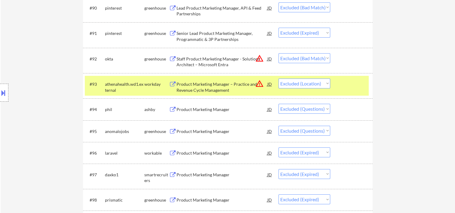
click at [343, 83] on div at bounding box center [352, 83] width 26 height 11
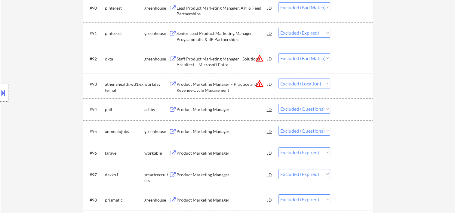
drag, startPoint x: 344, startPoint y: 62, endPoint x: 228, endPoint y: 40, distance: 117.7
click at [344, 61] on div at bounding box center [352, 58] width 26 height 11
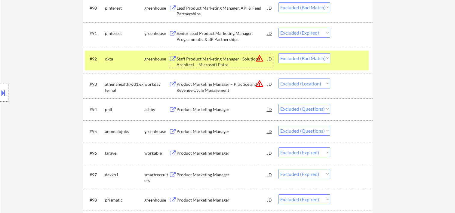
click at [177, 57] on div "Staff Product Marketing Manager - Solutions Architect – Microsoft Entra" at bounding box center [221, 62] width 91 height 12
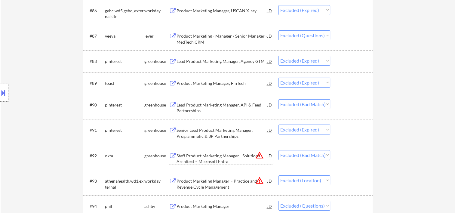
scroll to position [2129, 0]
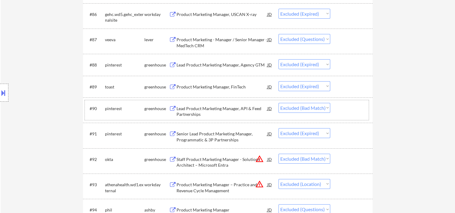
click at [341, 110] on div at bounding box center [352, 108] width 26 height 11
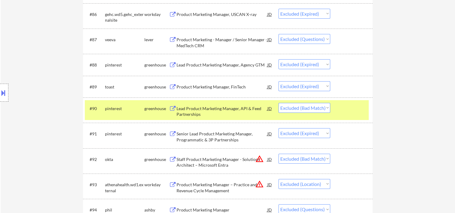
click at [347, 105] on div at bounding box center [352, 108] width 26 height 11
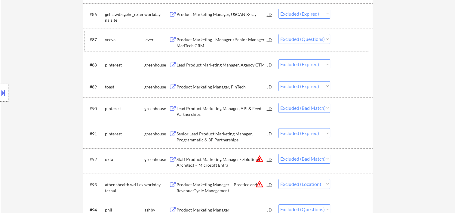
click at [341, 39] on div at bounding box center [352, 39] width 26 height 11
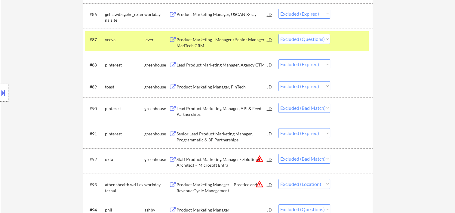
click at [344, 41] on div at bounding box center [352, 39] width 26 height 11
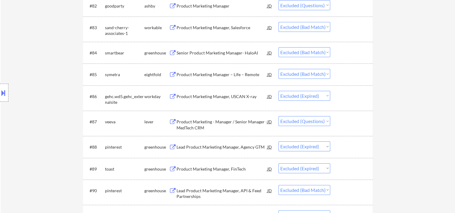
scroll to position [2044, 0]
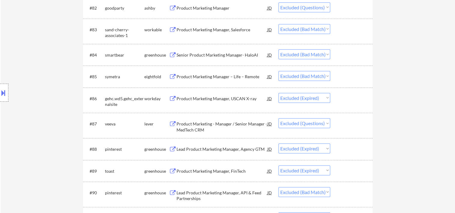
click at [346, 55] on div at bounding box center [352, 54] width 26 height 11
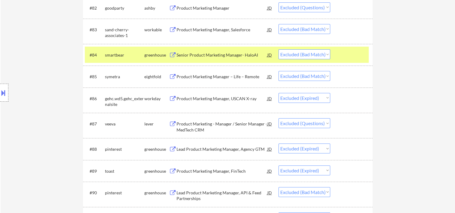
click at [221, 56] on div "Senior Product Marketing Manager- HaloAI" at bounding box center [221, 55] width 91 height 6
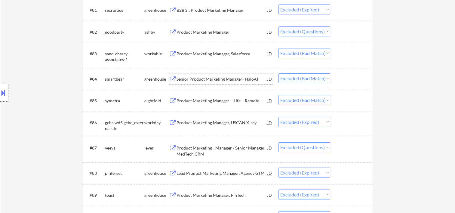
scroll to position [2008, 0]
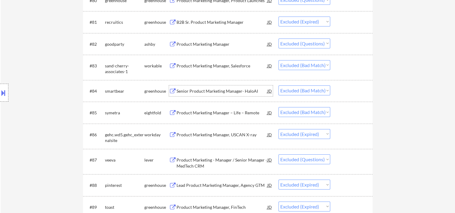
drag, startPoint x: 344, startPoint y: 66, endPoint x: 338, endPoint y: 67, distance: 6.0
click at [345, 66] on div at bounding box center [352, 65] width 26 height 11
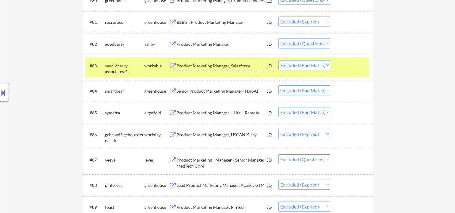
click at [224, 63] on div "Product Marketing Manager, Salesforce" at bounding box center [221, 66] width 91 height 6
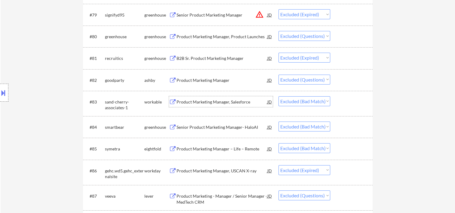
scroll to position [1960, 0]
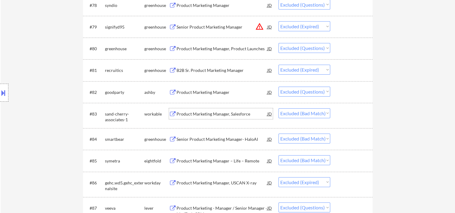
click at [336, 90] on div "#82 goodparty [PERSON_NAME] Product Marketing Manager JD warning_amber Choose a…" at bounding box center [227, 92] width 284 height 16
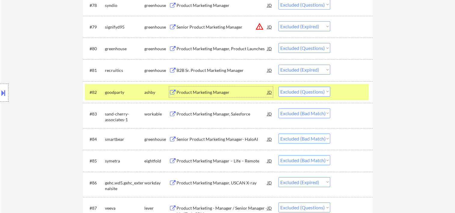
click at [225, 93] on div "Product Marketing Manager" at bounding box center [221, 92] width 91 height 6
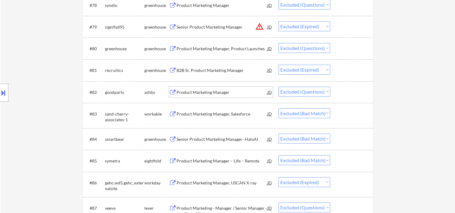
click at [336, 50] on div "#80 greenhouse greenhouse Product Marketing Manager, Product Launches JD warnin…" at bounding box center [227, 48] width 284 height 16
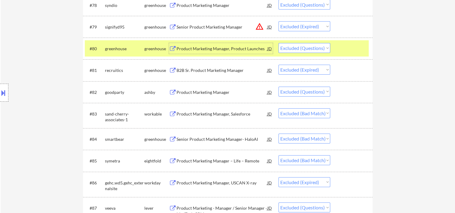
click at [191, 44] on div "Product Marketing Manager, Product Launches" at bounding box center [221, 48] width 91 height 11
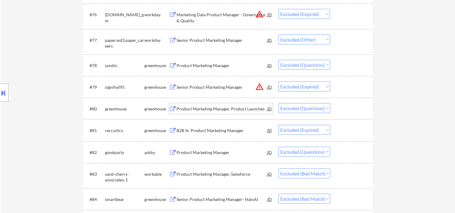
scroll to position [1888, 0]
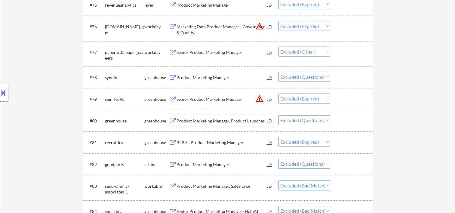
click at [336, 74] on div "#78 syndio greenhouse Product Marketing Manager JD warning_amber Choose an opti…" at bounding box center [227, 77] width 284 height 16
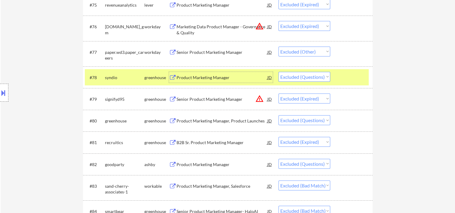
click at [228, 80] on div "Product Marketing Manager" at bounding box center [221, 78] width 91 height 6
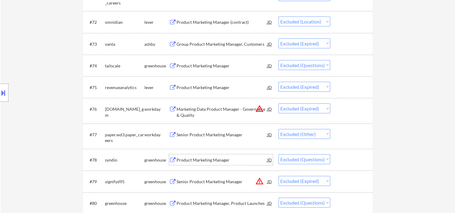
scroll to position [1804, 0]
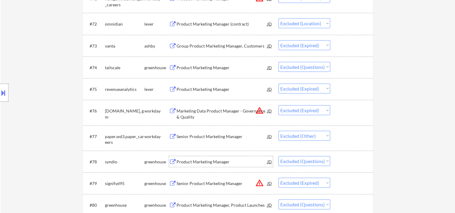
click at [351, 70] on div at bounding box center [352, 67] width 26 height 11
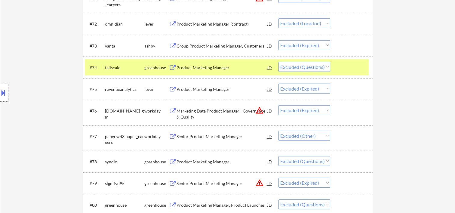
click at [235, 67] on div "Product Marketing Manager" at bounding box center [221, 68] width 91 height 6
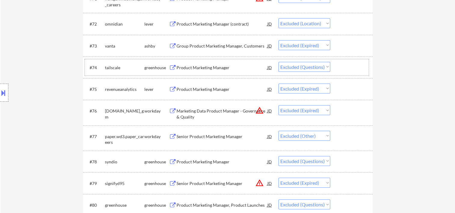
drag, startPoint x: 342, startPoint y: 64, endPoint x: 251, endPoint y: 70, distance: 90.6
click at [339, 67] on div at bounding box center [352, 67] width 26 height 11
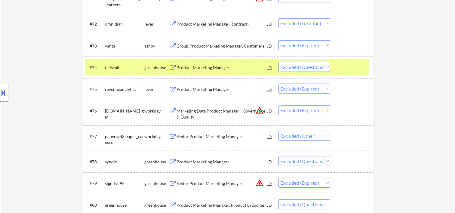
click at [229, 68] on div "Product Marketing Manager" at bounding box center [221, 68] width 91 height 6
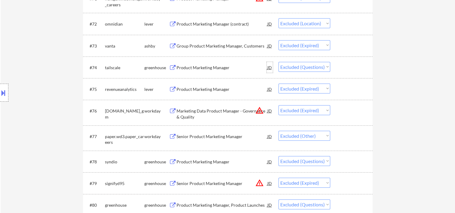
click at [268, 68] on div "JD" at bounding box center [269, 67] width 6 height 11
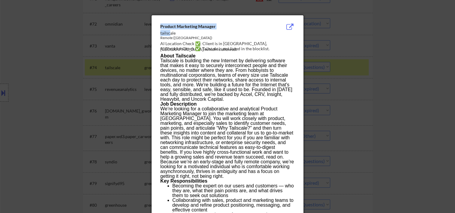
drag, startPoint x: 159, startPoint y: 30, endPoint x: 169, endPoint y: 33, distance: 10.6
drag, startPoint x: 169, startPoint y: 33, endPoint x: 169, endPoint y: 37, distance: 4.2
click at [169, 37] on div "Remote ([GEOGRAPHIC_DATA])" at bounding box center [212, 37] width 104 height 5
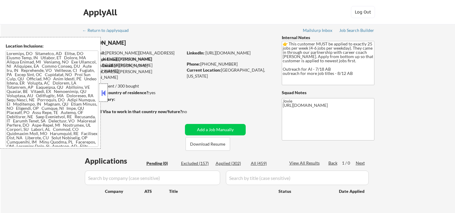
click at [104, 85] on div at bounding box center [103, 93] width 8 height 18
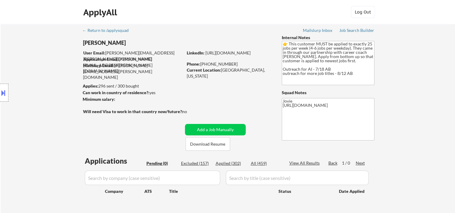
click at [196, 163] on div "Excluded (157)" at bounding box center [196, 163] width 30 height 6
select select ""excluded__bad_match_""
select select ""excluded__expired_""
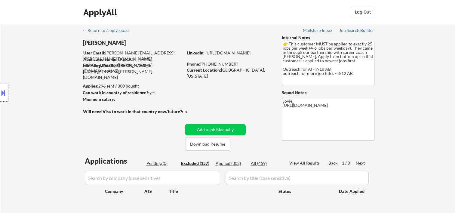
select select ""excluded""
select select ""excluded__expired_""
select select ""excluded""
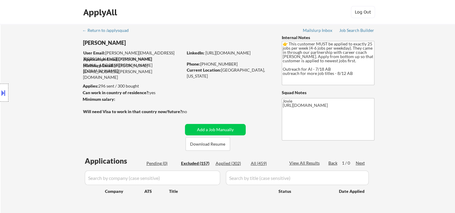
select select ""excluded__expired_""
select select ""excluded__location_""
select select ""excluded__bad_match_""
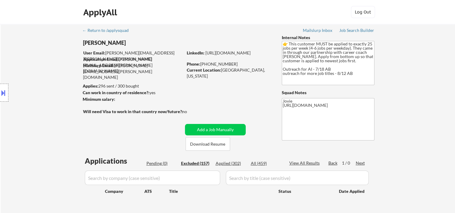
select select ""excluded__expired_""
select select ""excluded""
select select ""excluded__expired_""
select select ""excluded__location_""
select select ""excluded__expired_""
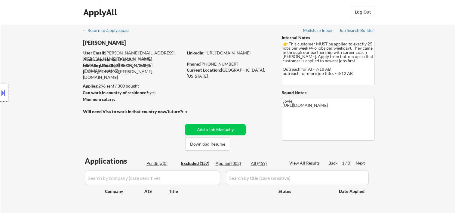
select select ""excluded__expired_""
select select ""excluded__bad_match_""
select select ""excluded__expired_""
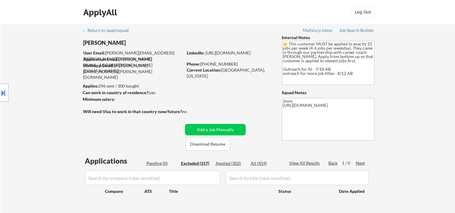
select select ""excluded__expired_""
select select ""excluded""
select select ""excluded__expired_""
select select ""excluded__bad_match_""
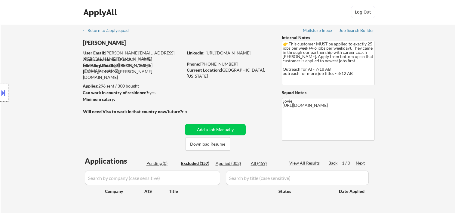
select select ""excluded__bad_match_""
select select ""excluded__expired_""
select select ""excluded""
select select ""excluded__bad_match_""
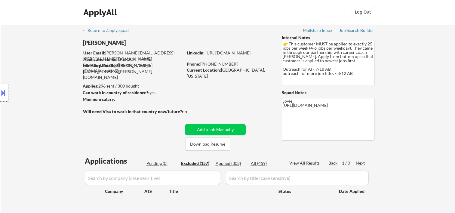
select select ""excluded__location_""
select select ""excluded__expired_""
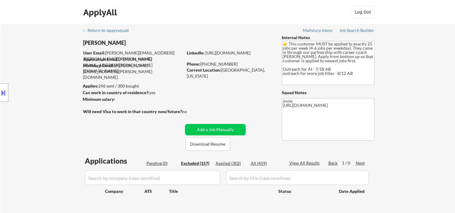
select select ""excluded""
select select ""excluded__expired_""
select select ""excluded""
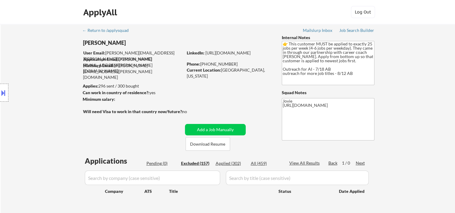
select select ""excluded""
select select ""excluded__expired_""
select select ""excluded__location_""
select select ""excluded__bad_match_""
select select ""excluded__expired_""
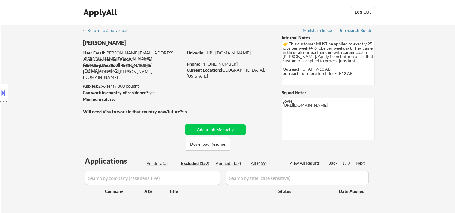
select select ""excluded""
select select ""excluded__expired_""
select select ""excluded""
select select ""excluded__bad_match_""
select select ""excluded__expired_""
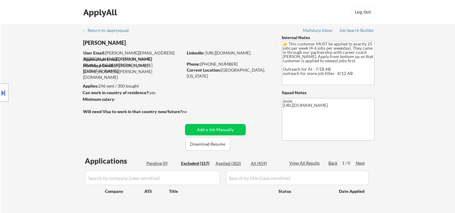
select select ""excluded__expired_""
select select ""excluded""
select select ""excluded__expired_""
select select ""excluded""
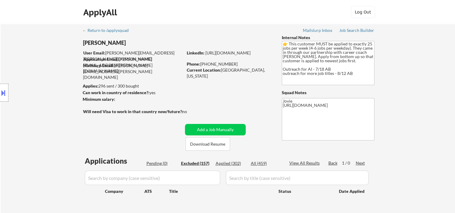
select select ""excluded""
select select ""excluded__expired_""
select select ""excluded""
select select ""excluded__bad_match_""
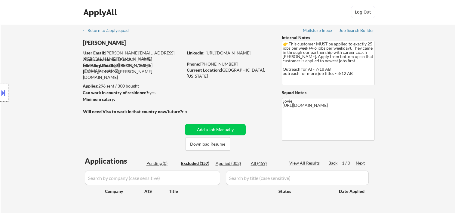
select select ""excluded__expired_""
select select ""excluded""
select select ""excluded__expired_""
select select ""excluded__bad_match_""
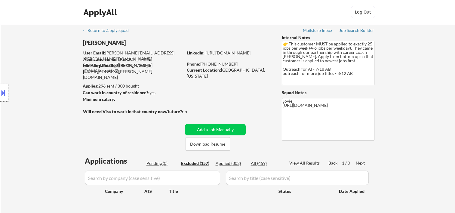
select select ""excluded__expired_""
select select ""excluded__location_""
select select ""excluded__expired_""
select select ""excluded""
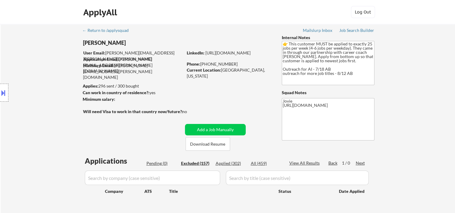
select select ""excluded__expired_""
select select ""excluded__other_""
select select ""excluded""
select select ""excluded__expired_""
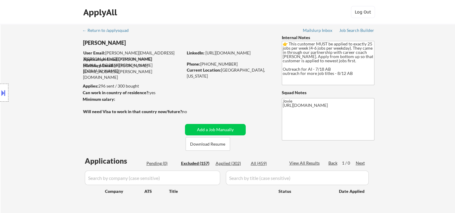
select select ""excluded""
select select ""excluded__expired_""
select select ""excluded""
select select ""excluded__bad_match_""
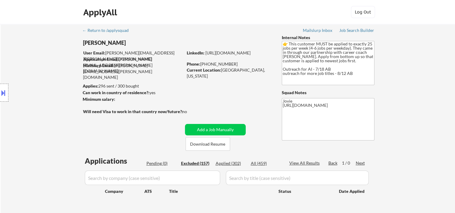
select select ""excluded__bad_match_""
select select ""excluded__expired_""
select select ""excluded""
select select ""excluded__expired_""
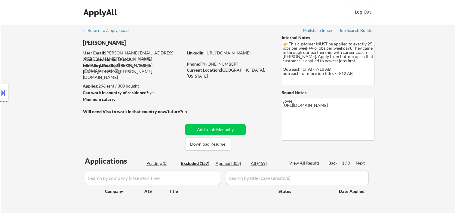
select select ""excluded__bad_match_""
select select ""excluded__expired_""
select select ""excluded__bad_match_""
select select ""excluded__location_""
select select ""excluded""
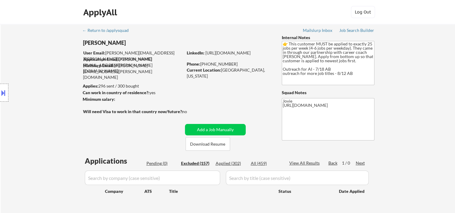
select select ""excluded""
select select ""excluded__expired_""
select select ""excluded""
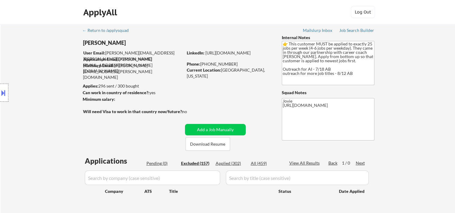
select select ""excluded__expired_""
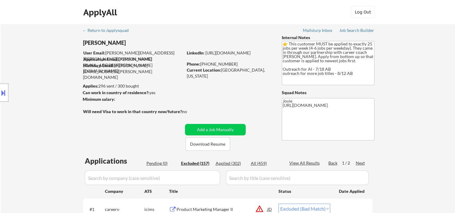
scroll to position [1765, 0]
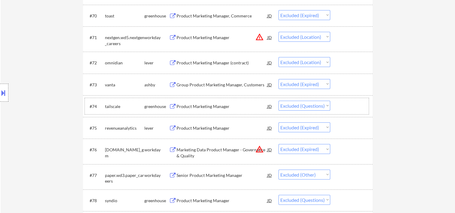
click at [348, 103] on div at bounding box center [352, 106] width 26 height 11
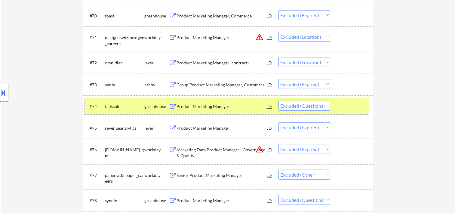
click at [329, 105] on select "Choose an option... Pending Applied Excluded (Questions) Excluded (Expired) Exc…" at bounding box center [304, 106] width 52 height 10
click at [278, 101] on select "Choose an option... Pending Applied Excluded (Questions) Excluded (Expired) Exc…" at bounding box center [304, 106] width 52 height 10
select select ""excluded__expired_""
select select ""excluded__other_""
select select ""excluded""
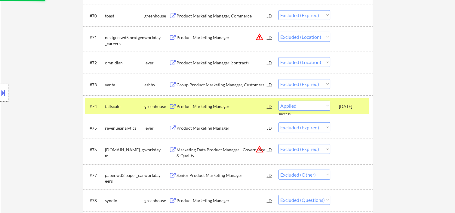
select select ""excluded__expired_""
select select ""excluded""
select select ""excluded__expired_""
select select ""excluded""
select select ""excluded__bad_match_""
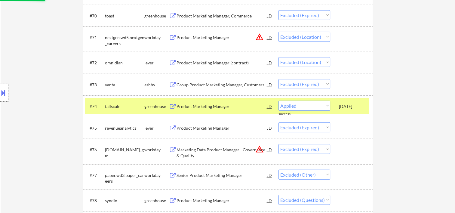
select select ""excluded__expired_""
select select ""excluded""
select select ""excluded__expired_""
select select ""excluded__bad_match_""
select select ""excluded__expired_""
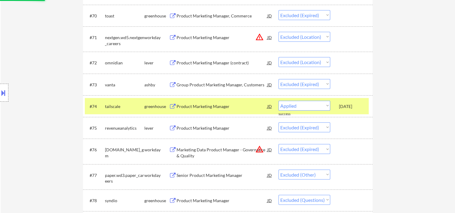
select select ""excluded__bad_match_""
select select ""excluded__location_""
select select ""excluded""
select select ""excluded__expired_""
select select ""excluded""
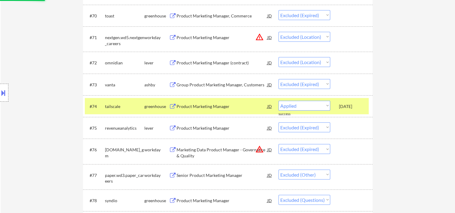
select select ""excluded__expired_""
select select ""excluded""
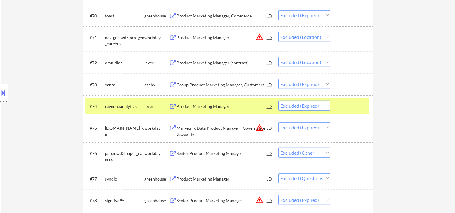
click at [349, 111] on div at bounding box center [352, 106] width 26 height 11
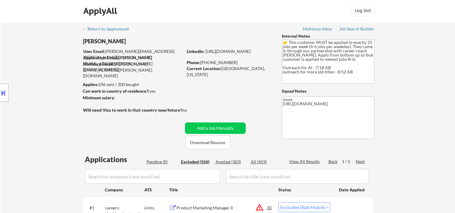
scroll to position [0, 0]
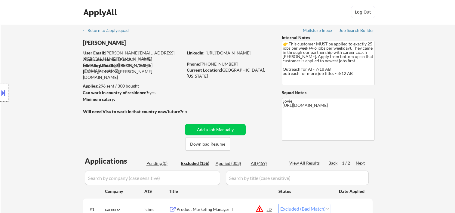
click at [226, 161] on div "Applied (303)" at bounding box center [230, 163] width 30 height 6
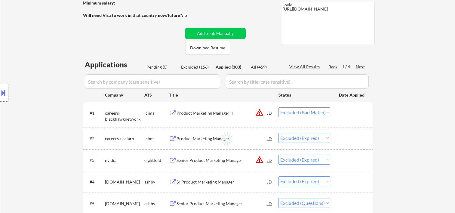
select select ""applied""
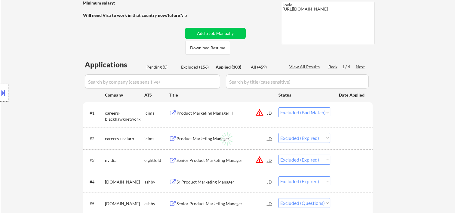
select select ""applied""
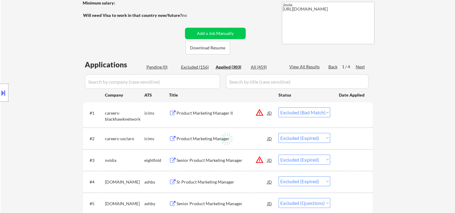
select select ""applied""
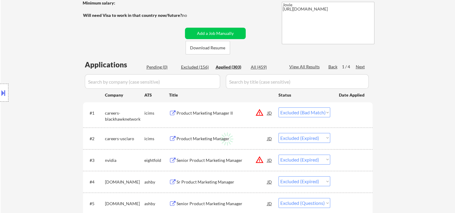
select select ""applied""
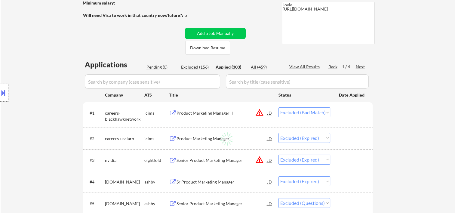
select select ""applied""
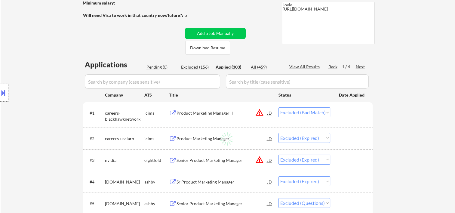
select select ""applied""
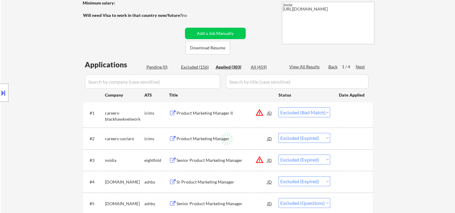
select select ""applied""
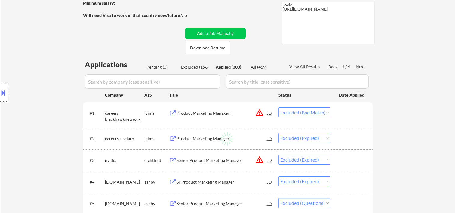
select select ""applied""
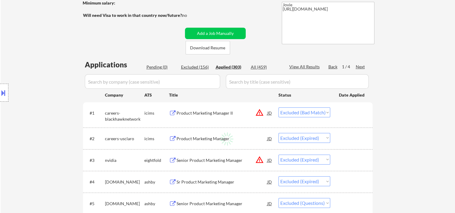
select select ""applied""
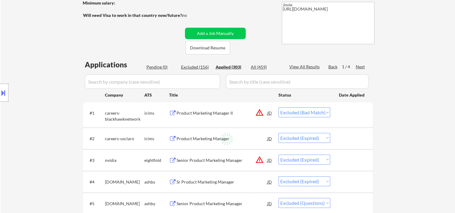
select select ""applied""
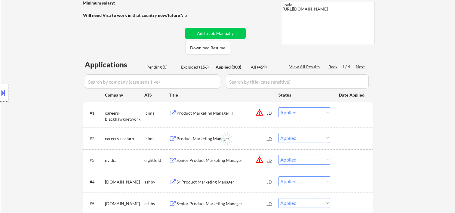
select select ""applied""
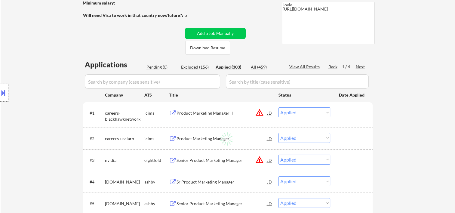
select select ""applied""
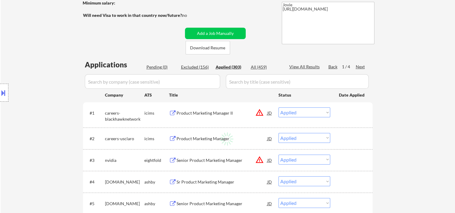
select select ""applied""
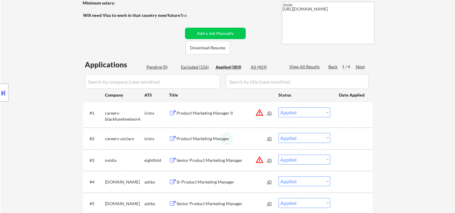
select select ""applied""
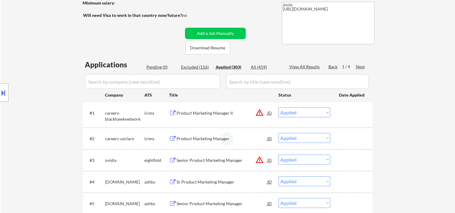
select select ""applied""
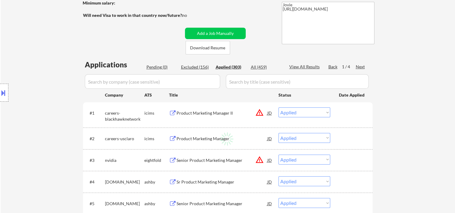
select select ""applied""
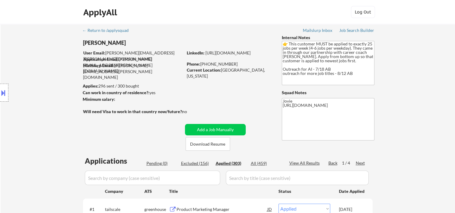
click at [184, 162] on div "Excluded (156)" at bounding box center [196, 163] width 30 height 6
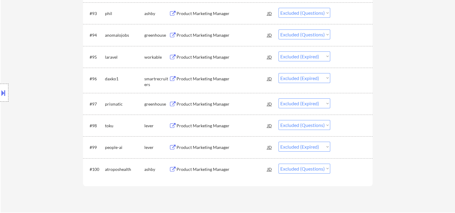
scroll to position [2403, 0]
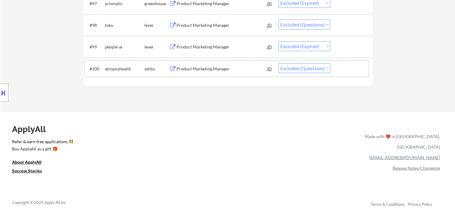
drag, startPoint x: 345, startPoint y: 70, endPoint x: 268, endPoint y: 74, distance: 77.0
click at [345, 70] on div at bounding box center [352, 68] width 26 height 11
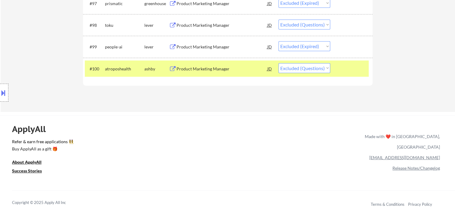
click at [252, 70] on div "Product Marketing Manager" at bounding box center [221, 69] width 91 height 6
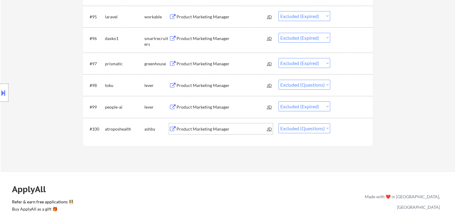
scroll to position [2315, 0]
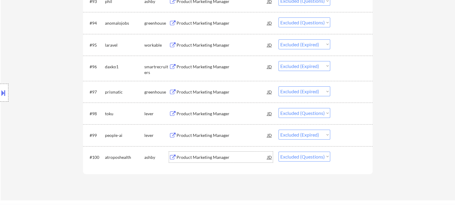
click at [340, 112] on div at bounding box center [352, 113] width 26 height 11
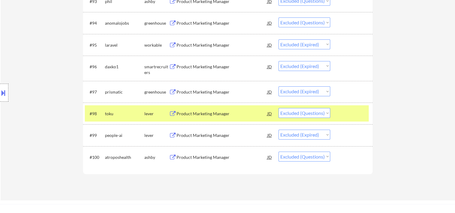
click at [195, 114] on div "Product Marketing Manager" at bounding box center [221, 114] width 91 height 6
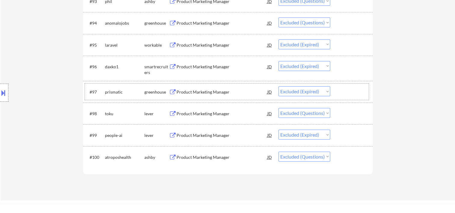
click at [348, 94] on div at bounding box center [352, 91] width 26 height 11
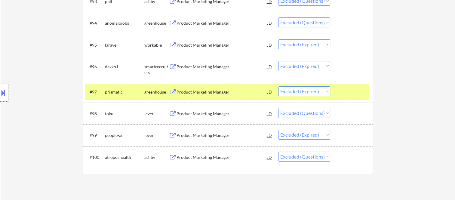
drag, startPoint x: 347, startPoint y: 87, endPoint x: 344, endPoint y: 87, distance: 3.4
click at [347, 89] on div at bounding box center [352, 91] width 26 height 11
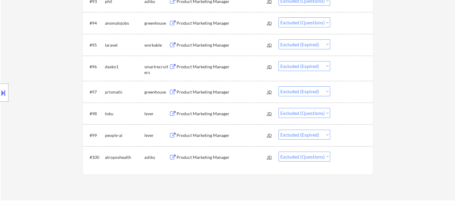
click at [336, 24] on div "#94 anomalojobs greenhouse Product Marketing Manager JD warning_amber Choose an…" at bounding box center [227, 23] width 284 height 16
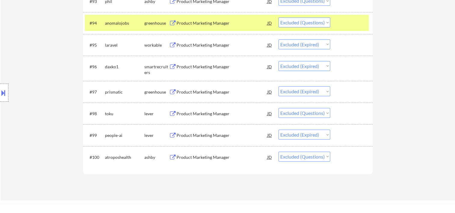
click at [220, 24] on div "Product Marketing Manager" at bounding box center [221, 23] width 91 height 6
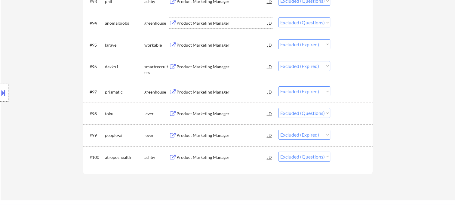
scroll to position [2215, 0]
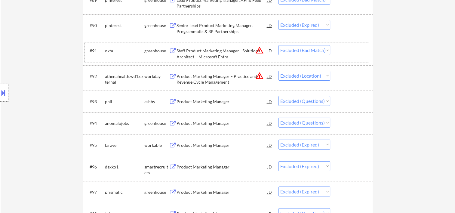
click at [352, 52] on div at bounding box center [352, 50] width 26 height 11
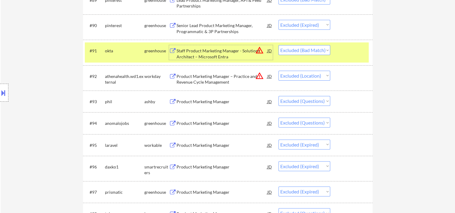
click at [207, 48] on div "Staff Product Marketing Manager - Solutions Architect – Microsoft Entra" at bounding box center [221, 54] width 91 height 12
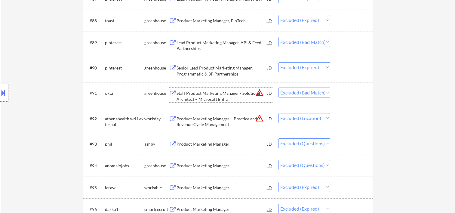
scroll to position [2167, 0]
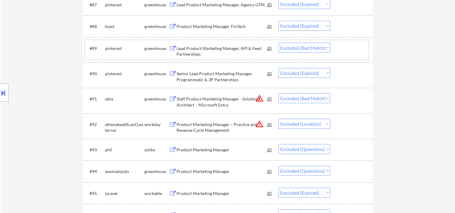
drag, startPoint x: 357, startPoint y: 54, endPoint x: 274, endPoint y: 53, distance: 82.9
click at [357, 54] on div "#89 pinterest greenhouse Lead Product Marketing Manager, API & Feed Partnership…" at bounding box center [227, 50] width 284 height 20
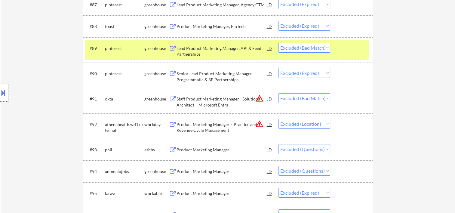
click at [235, 47] on div "Lead Product Marketing Manager, API & Feed Partnerships" at bounding box center [221, 51] width 91 height 12
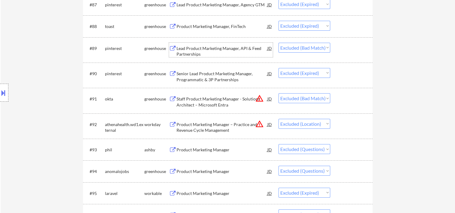
scroll to position [2067, 0]
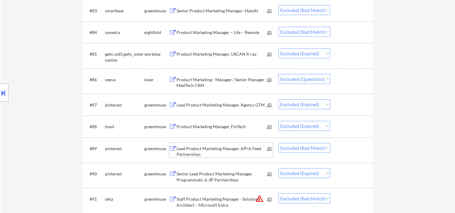
click at [342, 54] on div at bounding box center [352, 53] width 26 height 11
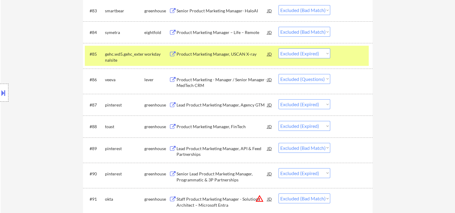
drag, startPoint x: 346, startPoint y: 58, endPoint x: 344, endPoint y: 42, distance: 16.3
click at [346, 58] on div at bounding box center [352, 53] width 26 height 11
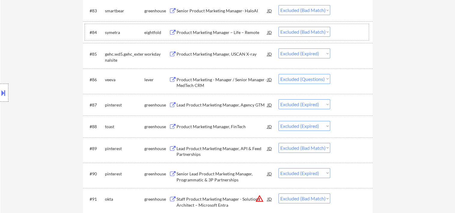
click at [341, 29] on div at bounding box center [352, 32] width 26 height 11
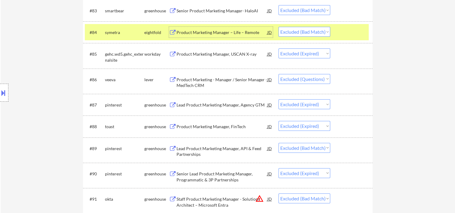
click at [233, 28] on div "Product Marketing Manager – Life – Remote" at bounding box center [221, 32] width 91 height 11
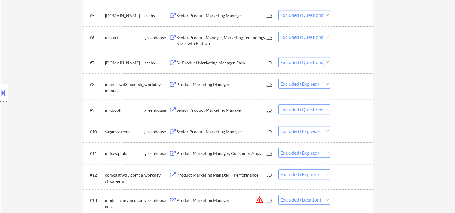
scroll to position [0, 0]
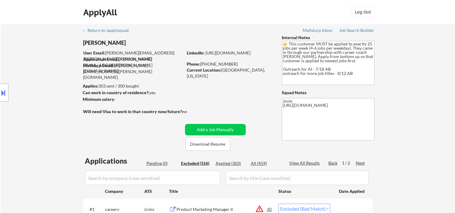
click at [220, 163] on div "Applied (303)" at bounding box center [230, 163] width 30 height 6
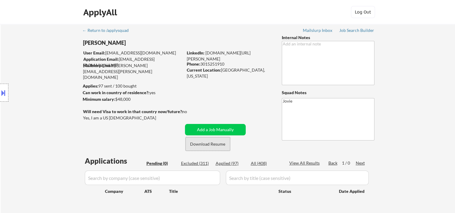
click at [213, 145] on button "Download Resume" at bounding box center [207, 144] width 44 height 14
click at [192, 105] on div "← Return to /applysquad Mailslurp Inbox Job Search Builder Sandra Brown User Em…" at bounding box center [228, 122] width 300 height 196
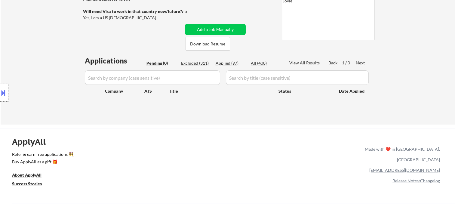
click at [193, 61] on div "Excluded (311)" at bounding box center [196, 63] width 30 height 6
select select ""excluded""
select select ""excluded__bad_match_""
select select ""excluded__expired_""
select select ""excluded__bad_match_""
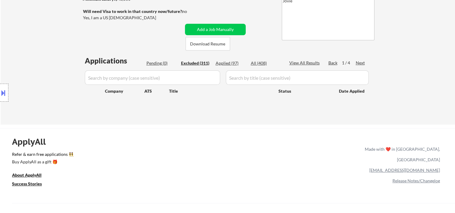
select select ""excluded""
select select ""excluded__expired_""
select select ""excluded""
select select ""excluded__expired_""
select select ""excluded""
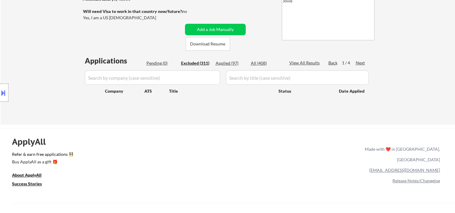
select select ""excluded__location_""
select select ""excluded__bad_match_""
select select ""excluded""
select select ""excluded__expired_""
select select ""excluded""
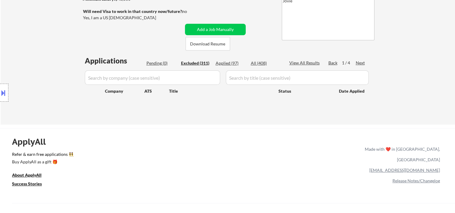
select select ""excluded__location_""
select select ""excluded""
select select ""excluded__location_""
select select ""excluded__expired_""
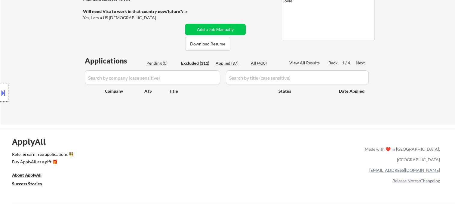
select select ""excluded__expired_""
select select ""excluded__bad_match_""
select select ""excluded__expired_""
select select ""excluded""
select select ""excluded__location_""
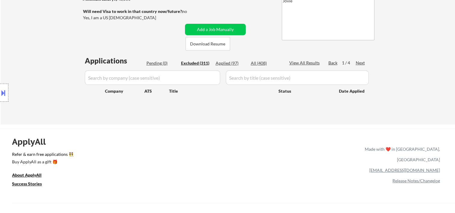
select select ""excluded__location_""
select select ""excluded__expired_""
select select ""excluded__bad_match_""
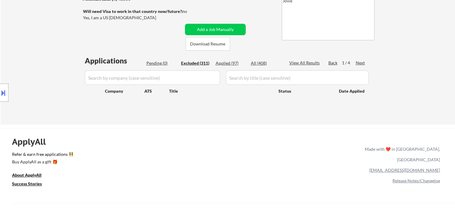
select select ""excluded__bad_match_""
select select ""excluded__expired_""
select select ""excluded""
select select ""excluded__other_""
select select ""excluded""
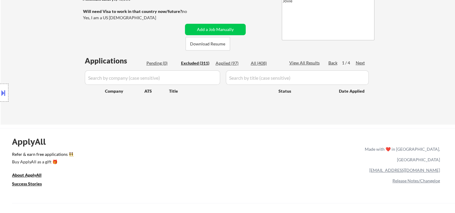
select select ""excluded__bad_match_""
select select ""excluded__expired_""
select select ""excluded""
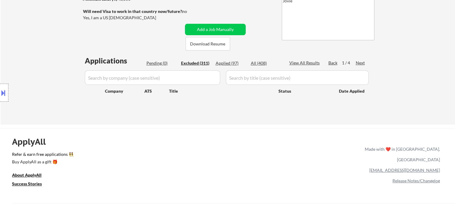
select select ""excluded""
select select ""excluded__expired_""
select select ""excluded""
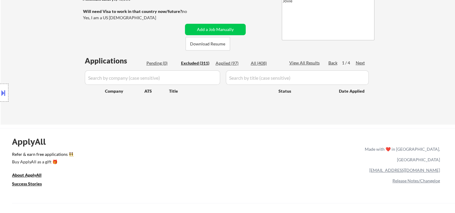
select select ""excluded__salary_""
select select ""excluded""
select select ""excluded__bad_match_""
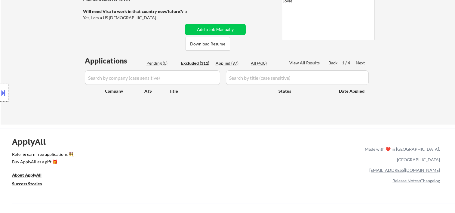
select select ""excluded__bad_match_""
select select ""excluded""
select select ""excluded__bad_match_""
select select ""excluded""
select select ""excluded__expired_""
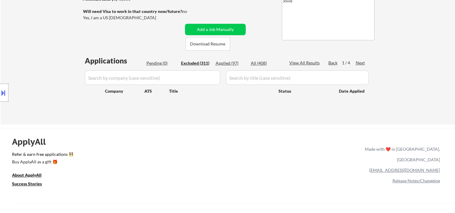
select select ""excluded""
select select ""excluded__bad_match_""
select select ""excluded""
select select ""excluded__bad_match_""
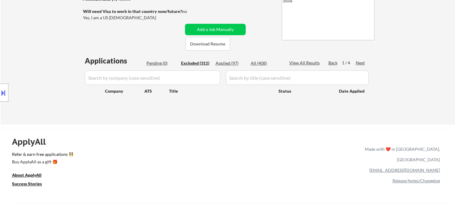
select select ""excluded__expired_""
select select ""excluded__bad_match_""
select select ""excluded__expired_""
select select ""excluded""
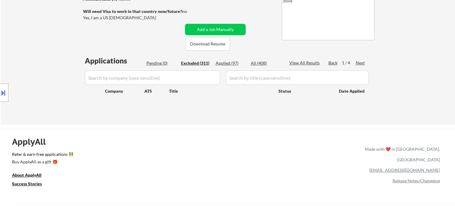
select select ""excluded""
select select ""excluded__bad_match_""
select select ""excluded""
select select ""excluded__bad_match_""
select select ""excluded""
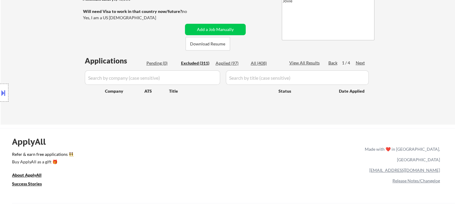
select select ""excluded""
select select ""excluded__bad_match_""
select select ""excluded__expired_""
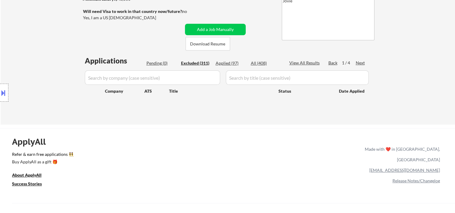
select select ""excluded__bad_match_""
select select ""excluded""
select select ""excluded__location_""
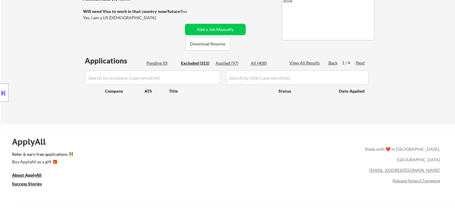
select select ""excluded""
select select ""excluded__expired_""
select select ""excluded""
select select ""excluded__expired_""
select select ""excluded""
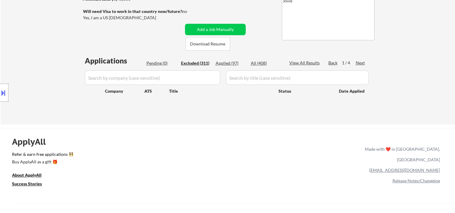
select select ""excluded__bad_match_""
select select ""excluded__location_""
select select ""excluded""
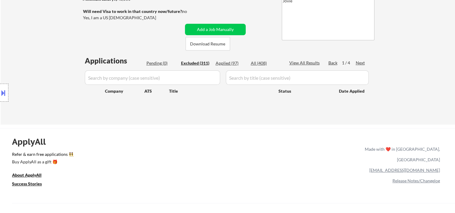
select select ""excluded__expired_""
select select ""excluded__bad_match_""
select select ""excluded""
select select ""excluded__bad_match_""
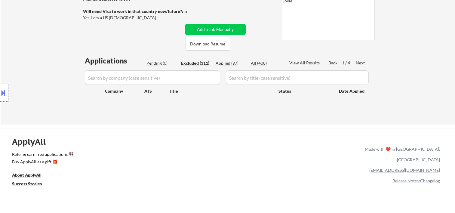
select select ""excluded__expired_""
select select ""excluded__bad_match_""
select select ""excluded__expired_""
select select ""excluded""
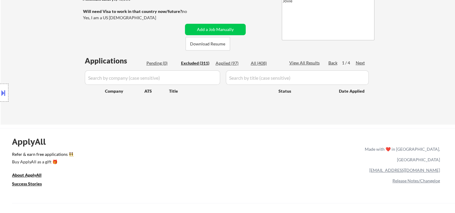
select select ""excluded""
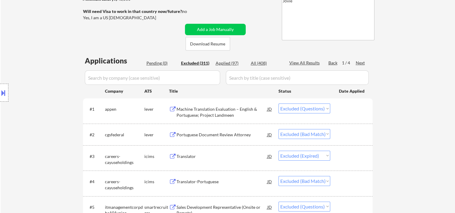
click at [353, 113] on div at bounding box center [352, 108] width 26 height 11
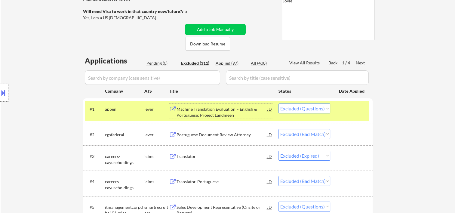
click at [251, 115] on div "Machine Translation Evaluation – English & Portuguese; Project Landmeen" at bounding box center [221, 112] width 91 height 12
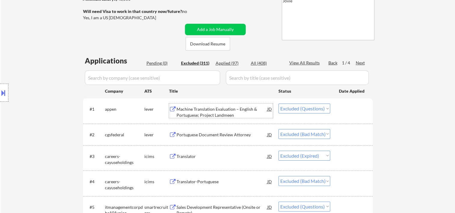
click at [339, 137] on div at bounding box center [352, 134] width 26 height 11
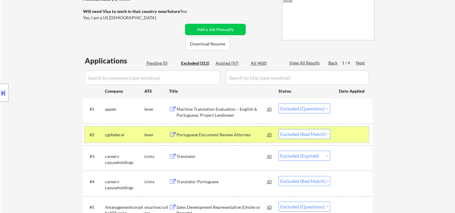
click at [346, 132] on div at bounding box center [352, 134] width 26 height 11
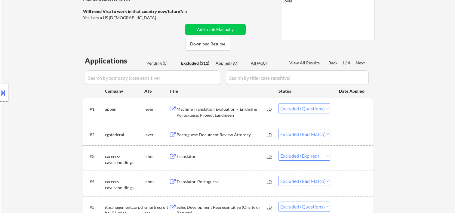
click at [346, 139] on div "#2 cgsfederal lever Portuguese Document Review Attorney JD Choose an option... …" at bounding box center [227, 134] width 284 height 16
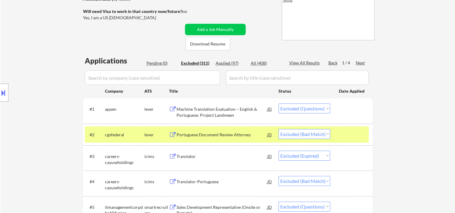
click at [245, 133] on div "Portuguese Document Review Attorney" at bounding box center [221, 135] width 91 height 6
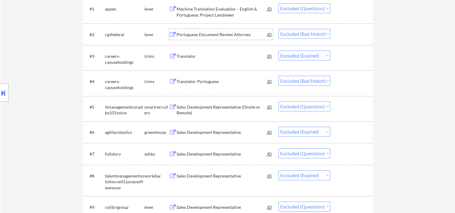
scroll to position [300, 0]
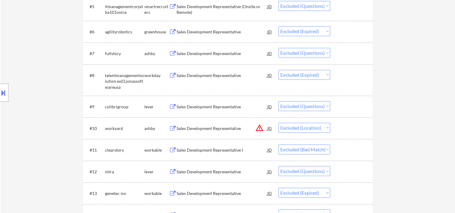
click at [349, 150] on div at bounding box center [352, 149] width 26 height 11
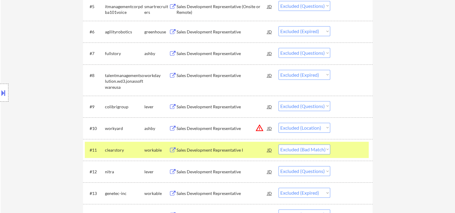
click at [227, 148] on div "Sales Development Representative I" at bounding box center [221, 150] width 91 height 6
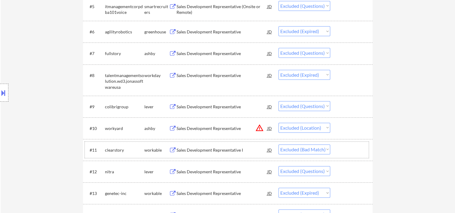
click at [342, 150] on div at bounding box center [352, 149] width 26 height 11
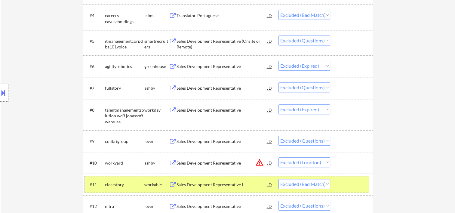
scroll to position [366, 0]
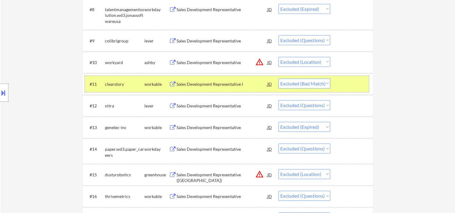
drag, startPoint x: 323, startPoint y: 83, endPoint x: 321, endPoint y: 85, distance: 3.6
click at [323, 84] on select "Choose an option... Pending Applied Excluded (Questions) Excluded (Expired) Exc…" at bounding box center [304, 83] width 52 height 10
click at [278, 78] on select "Choose an option... Pending Applied Excluded (Questions) Excluded (Expired) Exc…" at bounding box center [304, 83] width 52 height 10
select select ""excluded""
select select ""excluded__expired_""
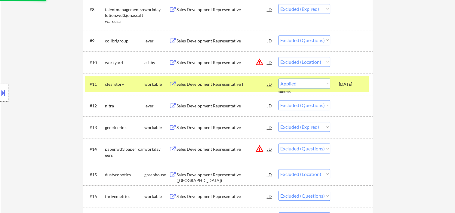
select select ""excluded""
select select ""excluded__location_""
select select ""excluded""
select select ""excluded__location_""
select select ""excluded__expired_""
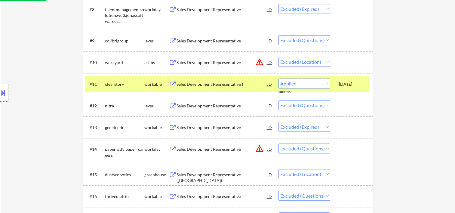
select select ""excluded__bad_match_""
select select ""excluded__expired_""
select select ""excluded""
select select ""excluded__location_""
select select ""excluded__expired_""
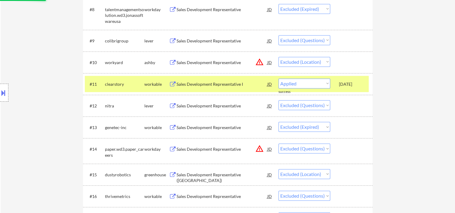
select select ""excluded__bad_match_""
select select ""excluded__expired_""
select select ""excluded""
select select ""excluded__other_""
select select ""excluded""
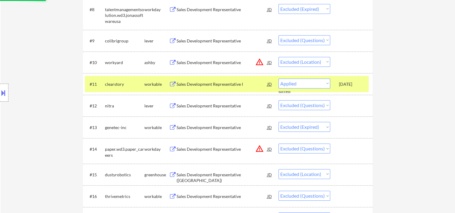
select select ""excluded__bad_match_""
select select ""excluded__expired_""
select select ""excluded""
select select ""excluded__expired_""
select select ""excluded""
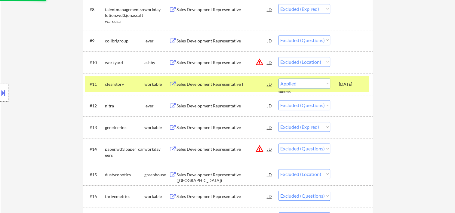
select select ""excluded__salary_""
select select ""excluded""
select select ""excluded__bad_match_""
select select ""excluded""
select select ""excluded__bad_match_""
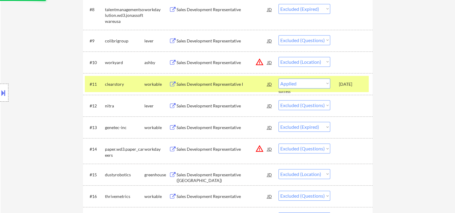
select select ""excluded""
select select ""excluded__expired_""
select select ""excluded""
select select ""excluded__bad_match_""
select select ""excluded""
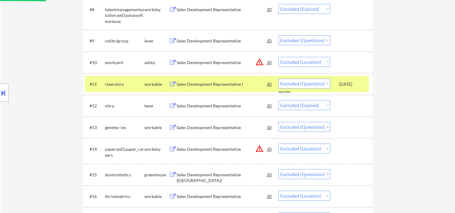
select select ""excluded__bad_match_""
select select ""excluded__expired_""
select select ""excluded__bad_match_""
select select ""excluded__expired_""
select select ""excluded""
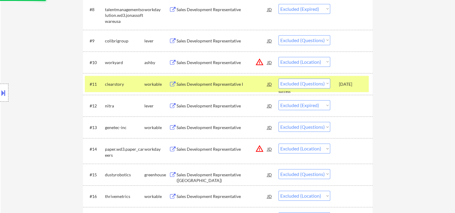
select select ""excluded__bad_match_""
select select ""excluded""
select select ""excluded__bad_match_""
select select ""excluded""
select select ""excluded__bad_match_""
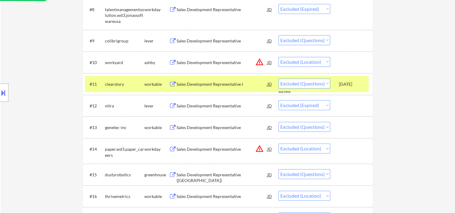
select select ""excluded__expired_""
select select ""excluded__bad_match_""
select select ""excluded""
select select ""excluded__location_""
select select ""excluded""
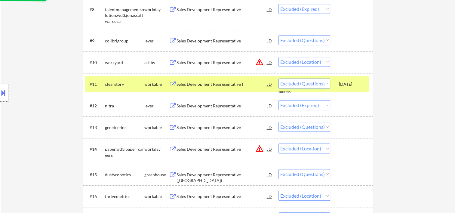
select select ""excluded__expired_""
select select ""excluded""
select select ""excluded__expired_""
select select ""excluded""
select select ""excluded__bad_match_""
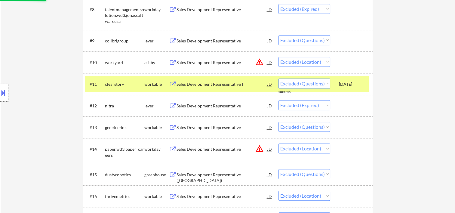
select select ""excluded__location_""
select select ""excluded""
select select ""excluded__expired_""
select select ""excluded__bad_match_""
select select ""excluded""
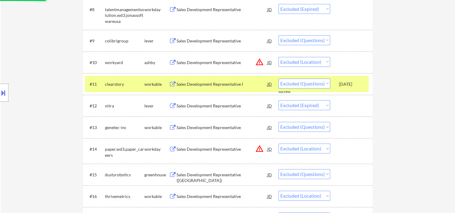
select select ""excluded__bad_match_""
select select ""excluded__expired_""
select select ""excluded__bad_match_""
select select ""excluded__expired_""
select select ""excluded""
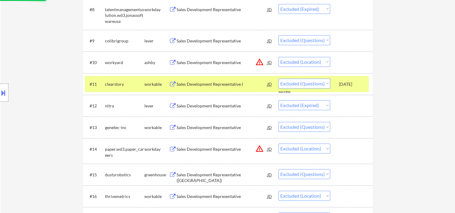
select select ""excluded__bad_match_""
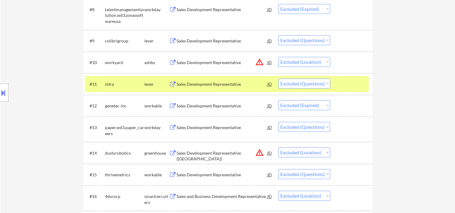
click at [359, 84] on div at bounding box center [352, 83] width 26 height 11
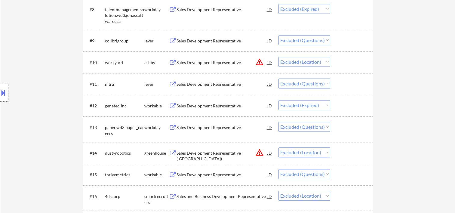
click at [351, 80] on div at bounding box center [352, 83] width 26 height 11
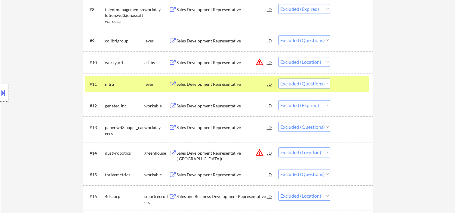
click at [363, 85] on div at bounding box center [352, 83] width 26 height 11
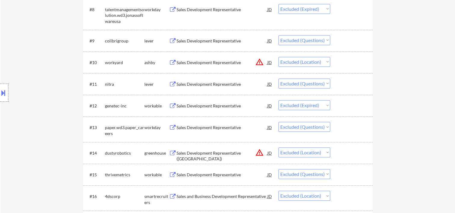
scroll to position [466, 0]
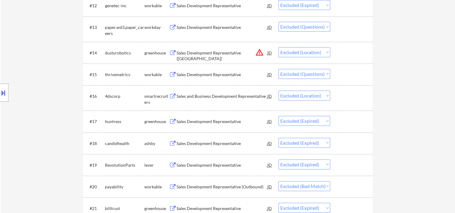
click at [353, 185] on div at bounding box center [352, 186] width 26 height 11
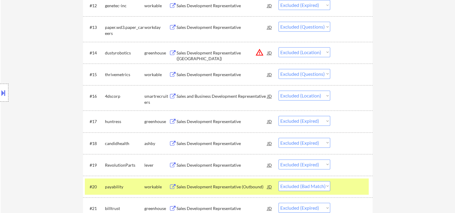
click at [215, 186] on div "Sales Development Representative (Outbound)" at bounding box center [221, 187] width 91 height 6
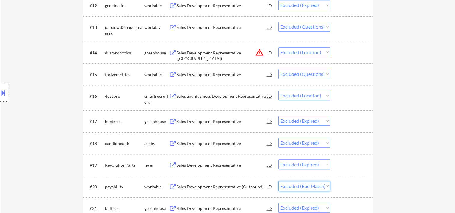
click at [327, 186] on select "Choose an option... Pending Applied Excluded (Questions) Excluded (Expired) Exc…" at bounding box center [304, 186] width 52 height 10
select select ""excluded""
click at [278, 181] on select "Choose an option... Pending Applied Excluded (Questions) Excluded (Expired) Exc…" at bounding box center [304, 186] width 52 height 10
click at [343, 55] on div at bounding box center [352, 52] width 26 height 11
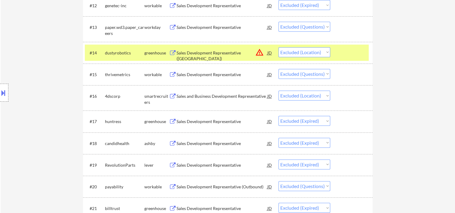
click at [190, 52] on div "Sales Development Representative (West Coast)" at bounding box center [221, 56] width 91 height 12
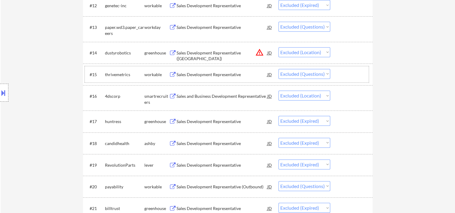
click at [343, 76] on div at bounding box center [352, 74] width 26 height 11
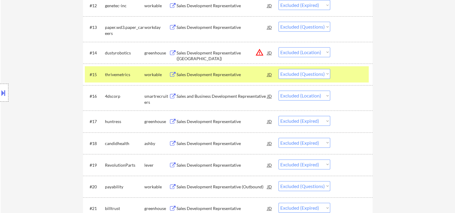
click at [343, 76] on div at bounding box center [352, 74] width 26 height 11
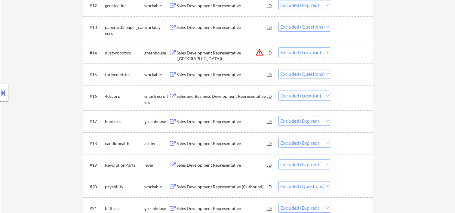
click at [345, 97] on div at bounding box center [352, 95] width 26 height 11
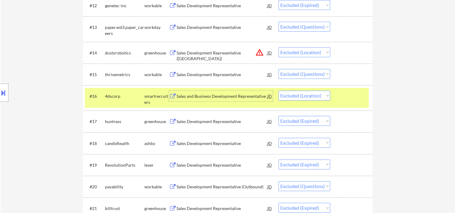
click at [218, 98] on div "Sales and Business Development Representative" at bounding box center [221, 96] width 91 height 6
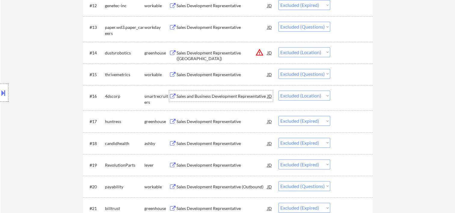
drag, startPoint x: 354, startPoint y: 101, endPoint x: 333, endPoint y: 94, distance: 22.2
click at [353, 100] on div at bounding box center [352, 95] width 26 height 11
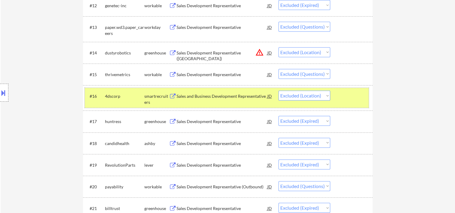
click at [322, 95] on select "Choose an option... Pending Applied Excluded (Questions) Excluded (Expired) Exc…" at bounding box center [304, 95] width 52 height 10
click at [278, 90] on select "Choose an option... Pending Applied Excluded (Questions) Excluded (Expired) Exc…" at bounding box center [304, 95] width 52 height 10
select select ""excluded__expired_""
select select ""excluded""
select select ""excluded__expired_""
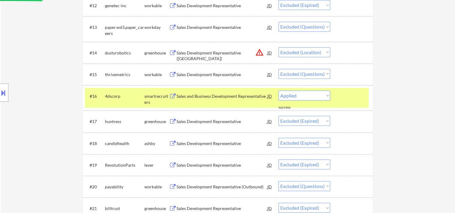
select select ""excluded""
select select ""excluded__location_""
select select ""excluded__expired_""
select select ""excluded__bad_match_""
select select ""excluded__expired_""
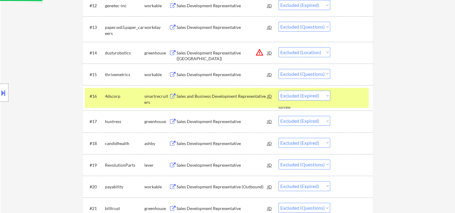
select select ""excluded""
select select ""excluded__other_""
select select ""excluded""
select select ""excluded__bad_match_""
select select ""excluded__expired_""
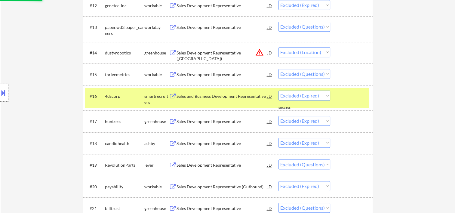
select select ""excluded""
select select ""excluded__expired_""
select select ""excluded""
select select ""excluded__salary_""
select select ""excluded""
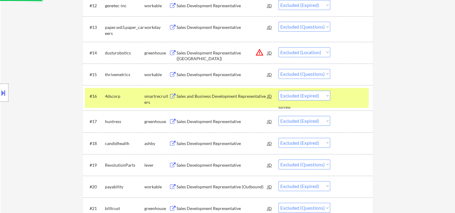
select select ""excluded__bad_match_""
select select ""excluded""
select select ""excluded__bad_match_""
select select ""excluded""
select select ""excluded__expired_""
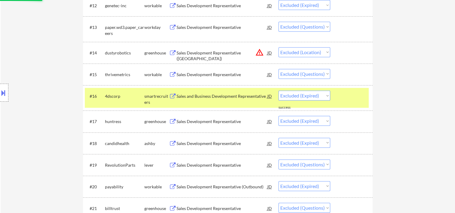
select select ""excluded""
select select ""excluded__bad_match_""
select select ""excluded""
select select ""excluded__bad_match_""
select select ""excluded__expired_""
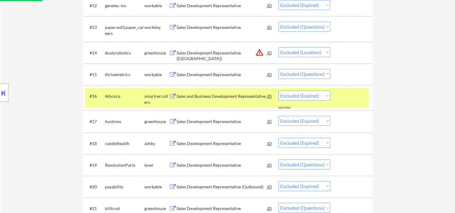
select select ""excluded__bad_match_""
select select ""excluded__expired_""
select select ""excluded""
select select ""excluded__bad_match_""
select select ""excluded""
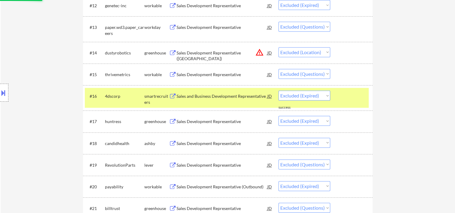
select select ""excluded__bad_match_""
select select ""excluded""
select select ""excluded__bad_match_""
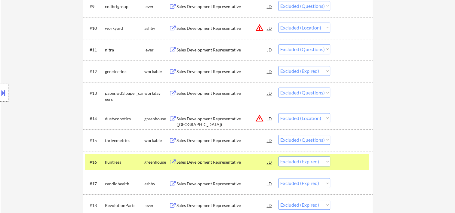
scroll to position [501, 0]
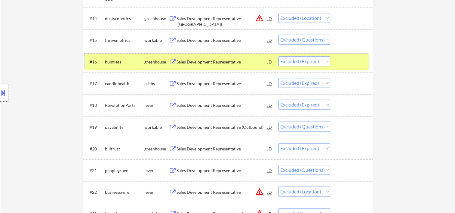
click at [348, 59] on div at bounding box center [352, 61] width 26 height 11
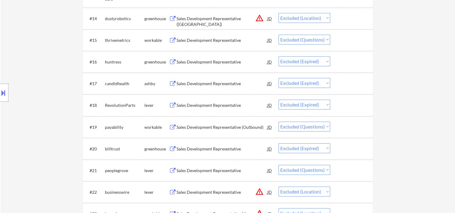
click at [349, 86] on div at bounding box center [352, 83] width 26 height 11
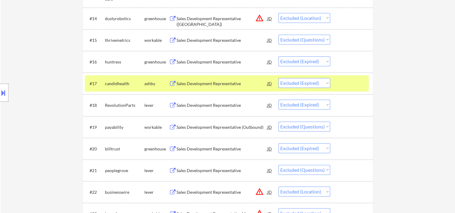
click at [354, 80] on div at bounding box center [352, 83] width 26 height 11
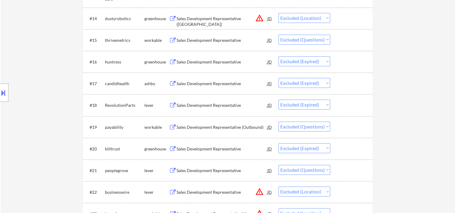
click at [337, 124] on div "#19 payability workable Sales Development Representative (Outbound) JD Choose a…" at bounding box center [227, 127] width 284 height 16
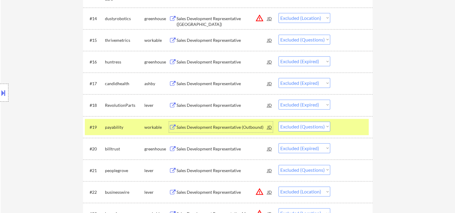
click at [202, 128] on div "Sales Development Representative (Outbound)" at bounding box center [221, 127] width 91 height 6
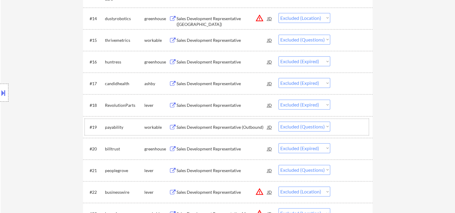
click at [336, 125] on div "#19 payability workable Sales Development Representative (Outbound) JD Choose a…" at bounding box center [227, 127] width 284 height 16
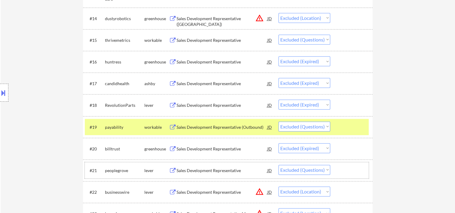
click at [358, 171] on div at bounding box center [352, 170] width 26 height 11
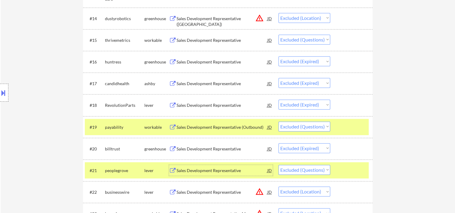
click at [189, 169] on div "Sales Development Representative" at bounding box center [221, 170] width 91 height 6
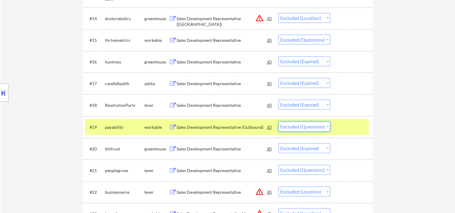
click at [319, 126] on select "Choose an option... Pending Applied Excluded (Questions) Excluded (Expired) Exc…" at bounding box center [304, 126] width 52 height 10
drag, startPoint x: 366, startPoint y: 124, endPoint x: 358, endPoint y: 126, distance: 8.6
click at [366, 124] on div "#19 payability workable Sales Development Representative (Outbound) JD Choose a…" at bounding box center [227, 127] width 284 height 16
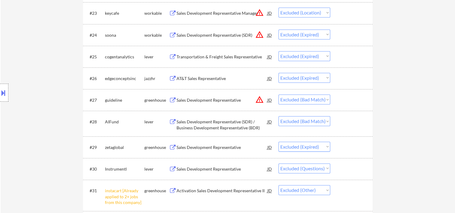
scroll to position [601, 0]
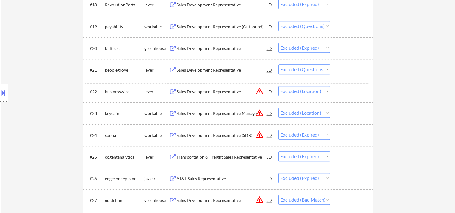
click at [339, 85] on div "#22 businesswire lever Sales Development Representative JD warning_amber Choose…" at bounding box center [227, 91] width 284 height 16
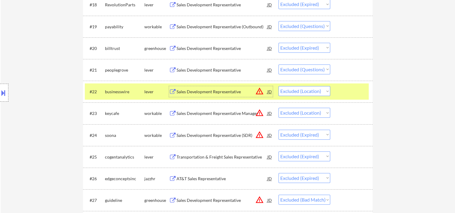
click at [203, 92] on div "Sales Development Representative" at bounding box center [221, 92] width 91 height 6
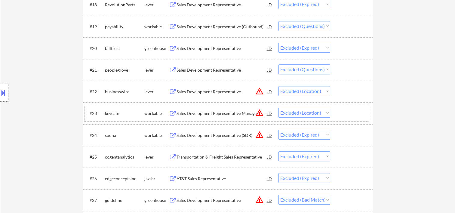
click at [352, 114] on div at bounding box center [352, 113] width 26 height 11
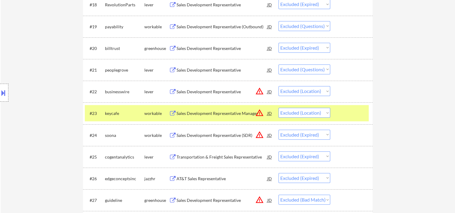
click at [187, 111] on div "Sales Development Representative Manager" at bounding box center [221, 113] width 91 height 6
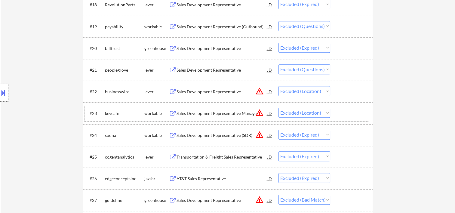
click at [354, 113] on div at bounding box center [352, 113] width 26 height 11
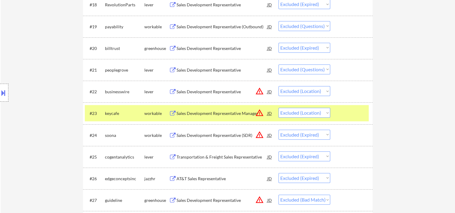
click at [347, 112] on div at bounding box center [352, 113] width 26 height 11
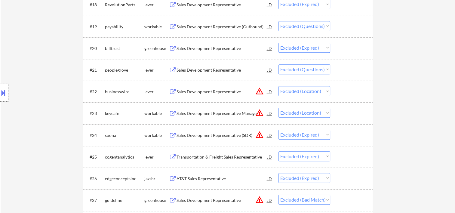
scroll to position [701, 0]
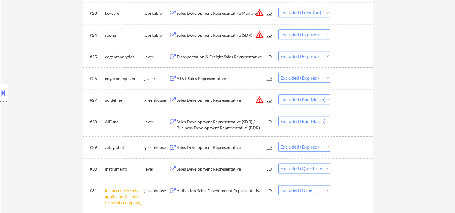
click at [344, 100] on div at bounding box center [352, 99] width 26 height 11
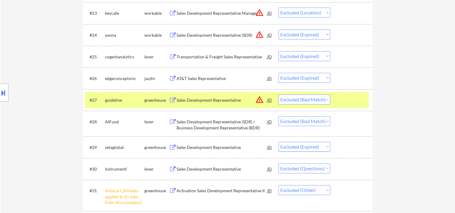
click at [197, 100] on div "Sales Development Representative" at bounding box center [221, 100] width 91 height 6
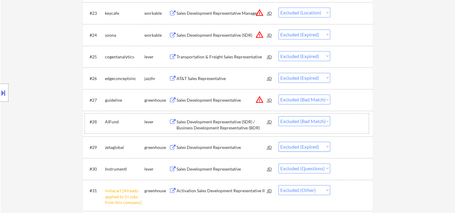
click at [341, 129] on div "#28 AIFund lever Sales Development Representative (SDR) / Business Development …" at bounding box center [227, 123] width 284 height 20
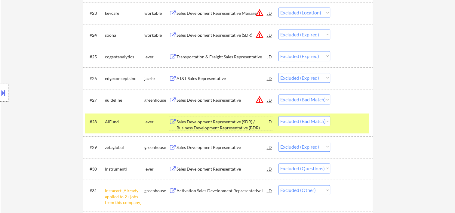
click at [223, 128] on div "Sales Development Representative (SDR) / Business Development Representative (B…" at bounding box center [221, 125] width 91 height 12
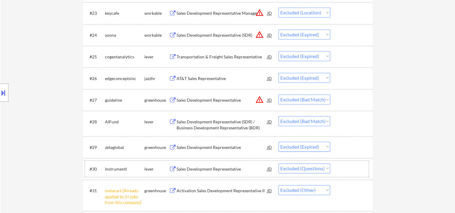
click at [352, 171] on div at bounding box center [352, 168] width 26 height 11
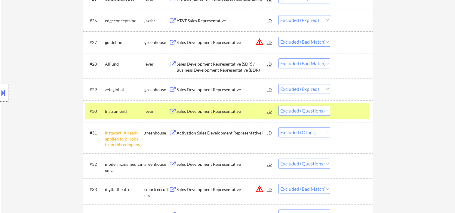
scroll to position [773, 0]
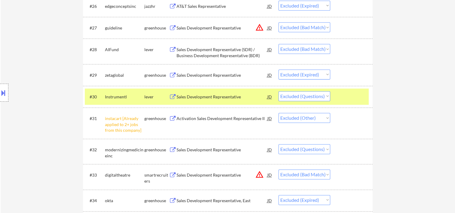
click at [187, 122] on div "Activation Sales Development Representative II" at bounding box center [221, 118] width 91 height 11
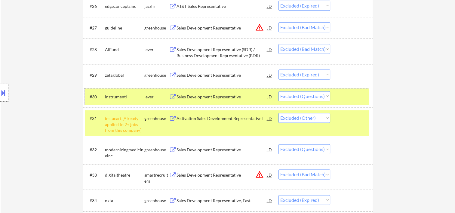
drag, startPoint x: 353, startPoint y: 90, endPoint x: 349, endPoint y: 105, distance: 15.1
click at [353, 90] on div "#30 Instrumentl lever Sales Development Representative JD Choose an option... P…" at bounding box center [227, 96] width 284 height 16
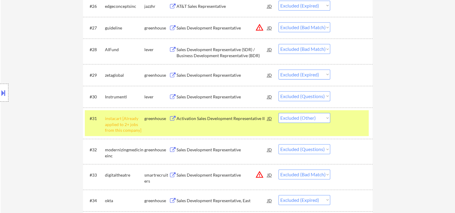
click at [268, 117] on div "JD" at bounding box center [269, 118] width 6 height 11
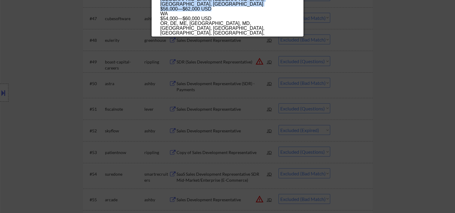
scroll to position [1235, 0]
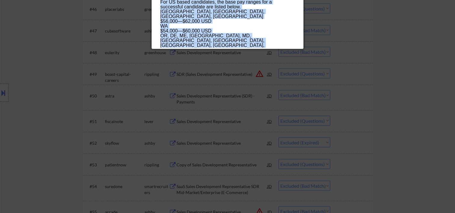
drag, startPoint x: 161, startPoint y: 24, endPoint x: 231, endPoint y: 47, distance: 73.5
copy div "Activation Sales Development Representative II instacart United States - Remote…"
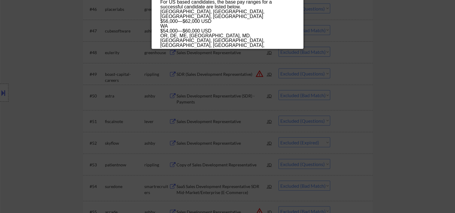
click at [412, 72] on div at bounding box center [227, 106] width 455 height 213
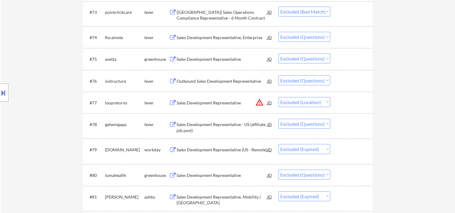
scroll to position [763, 0]
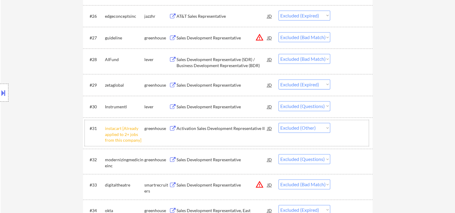
click at [349, 137] on div "#31 instacart [Already applied to 2+ jobs from this company] greenhouse Activat…" at bounding box center [227, 133] width 284 height 26
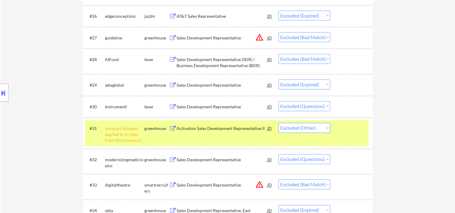
click at [327, 129] on select "Choose an option... Pending Applied Excluded (Questions) Excluded (Expired) Exc…" at bounding box center [304, 128] width 52 height 10
click at [278, 123] on select "Choose an option... Pending Applied Excluded (Questions) Excluded (Expired) Exc…" at bounding box center [304, 128] width 52 height 10
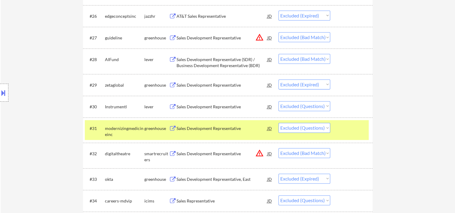
click at [339, 133] on div at bounding box center [352, 128] width 26 height 11
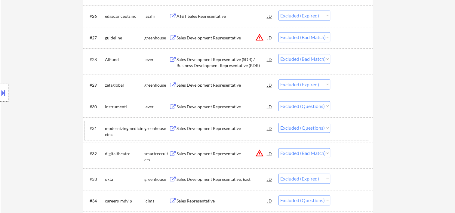
click at [344, 155] on div at bounding box center [352, 153] width 26 height 11
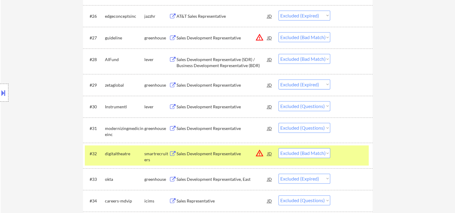
click at [198, 160] on div "#32 digitaltheatre smartrecruiters Sales Development Representative JD warning_…" at bounding box center [227, 155] width 284 height 20
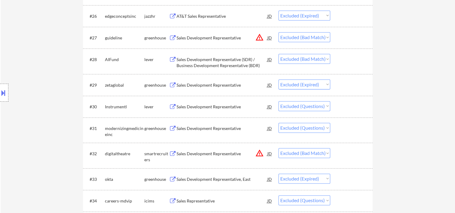
click at [348, 148] on div at bounding box center [352, 153] width 26 height 11
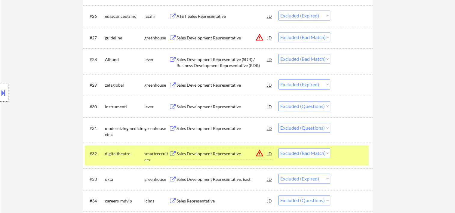
click at [224, 157] on div "Sales Development Representative" at bounding box center [221, 153] width 91 height 11
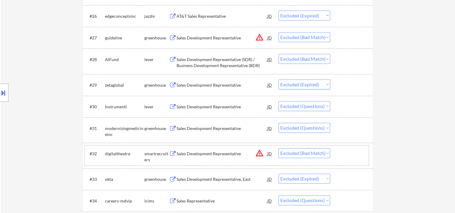
click at [342, 153] on div at bounding box center [352, 153] width 26 height 11
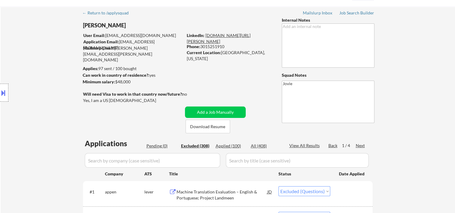
scroll to position [0, 0]
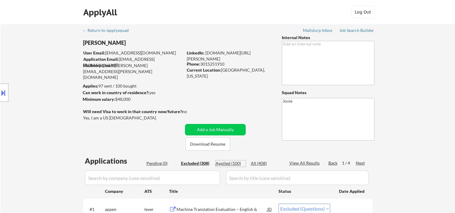
click at [229, 163] on div "Applied (100)" at bounding box center [230, 163] width 30 height 6
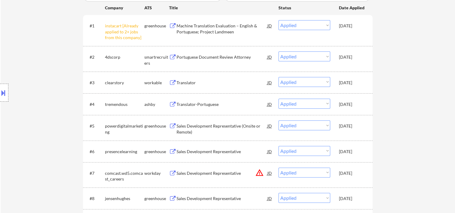
scroll to position [200, 0]
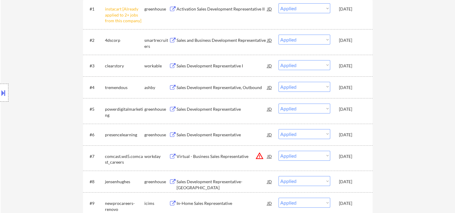
click at [354, 65] on div "[DATE]" at bounding box center [352, 66] width 26 height 6
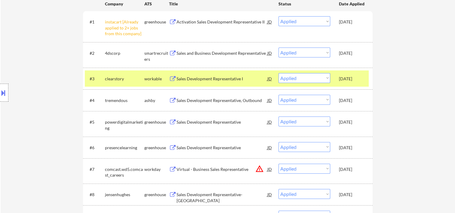
scroll to position [0, 0]
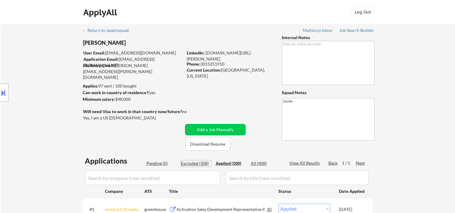
click at [193, 163] on div "Excluded (308)" at bounding box center [196, 163] width 30 height 6
click at [358, 163] on div "Next" at bounding box center [360, 163] width 10 height 6
click at [360, 161] on div "Next" at bounding box center [360, 163] width 10 height 6
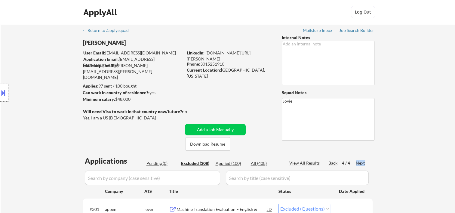
click at [360, 161] on div "Next" at bounding box center [360, 163] width 10 height 6
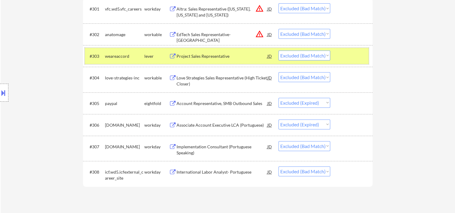
click at [349, 61] on div at bounding box center [352, 55] width 26 height 11
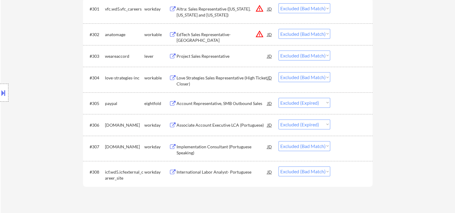
click at [344, 168] on div at bounding box center [352, 171] width 26 height 11
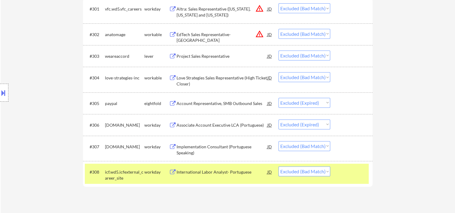
click at [229, 173] on div "International Labor Analyst- Portuguese" at bounding box center [221, 172] width 91 height 6
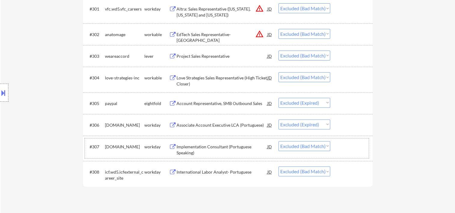
click at [346, 147] on div at bounding box center [352, 146] width 26 height 11
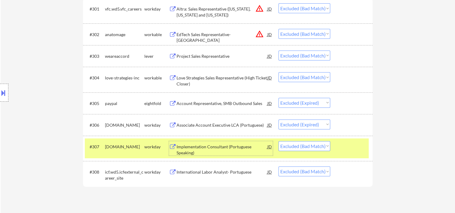
click at [221, 150] on div "Implementation Consultant (Portuguese Speaking)" at bounding box center [221, 150] width 91 height 12
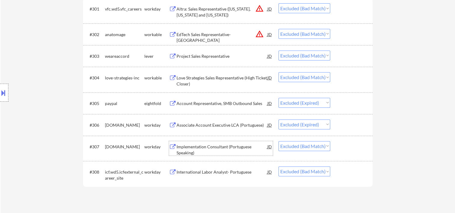
click at [345, 75] on div at bounding box center [352, 77] width 26 height 11
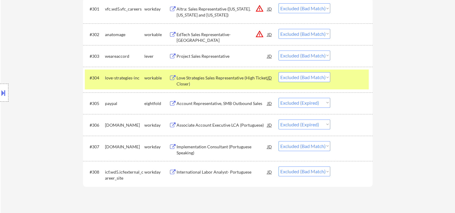
click at [236, 76] on div "Love Strategies Sales Representative (High Ticket Closer)" at bounding box center [221, 81] width 91 height 12
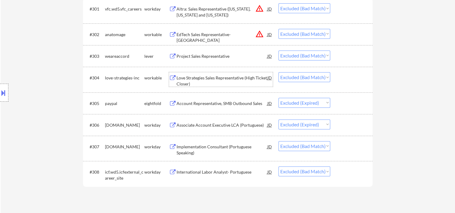
click at [323, 78] on select "Choose an option... Pending Applied Excluded (Questions) Excluded (Expired) Exc…" at bounding box center [304, 77] width 52 height 10
click at [278, 72] on select "Choose an option... Pending Applied Excluded (Questions) Excluded (Expired) Exc…" at bounding box center [304, 77] width 52 height 10
click at [347, 55] on div at bounding box center [352, 55] width 26 height 11
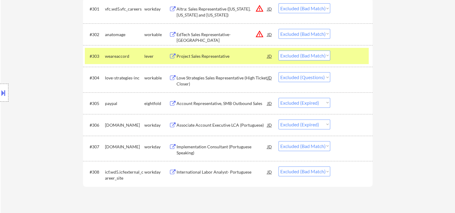
click at [220, 54] on div "Project Sales Representative" at bounding box center [221, 56] width 91 height 6
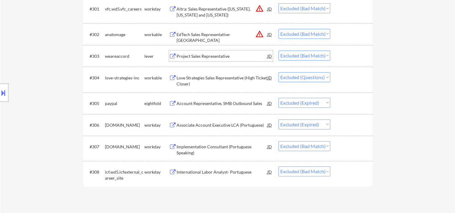
click at [347, 32] on div at bounding box center [352, 34] width 26 height 11
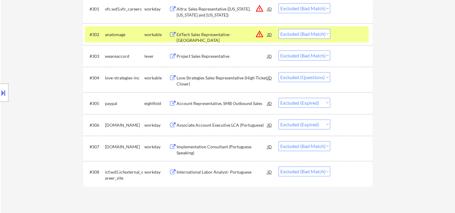
click at [173, 18] on div "#301 vfc.wd5.vfc_careers workday Altra: Sales Representative (Minnesota, North …" at bounding box center [227, 11] width 284 height 20
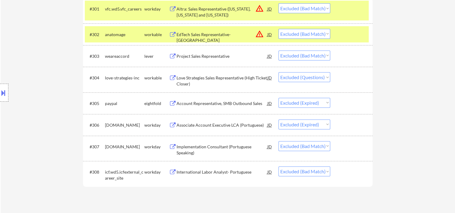
drag, startPoint x: 348, startPoint y: 8, endPoint x: 332, endPoint y: 36, distance: 32.2
click at [347, 8] on div at bounding box center [352, 8] width 26 height 11
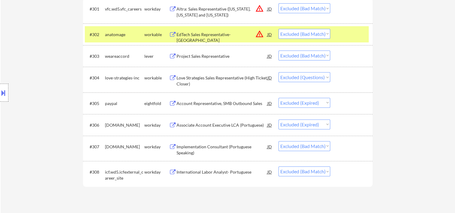
click at [211, 35] on div "EdTech Sales Representative- Midwest Region" at bounding box center [221, 38] width 91 height 12
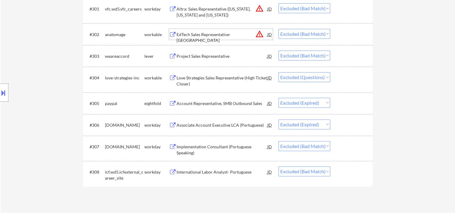
click at [336, 9] on div "#301 vfc.wd5.vfc_careers workday Altra: Sales Representative (Minnesota, North …" at bounding box center [227, 11] width 284 height 20
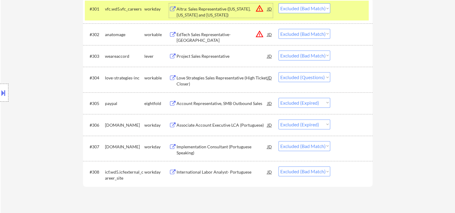
click at [196, 7] on div "Altra: Sales Representative (Minnesota, North Dakota and South Dakota)" at bounding box center [221, 12] width 91 height 12
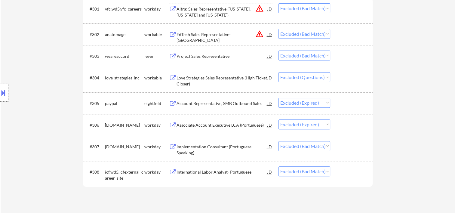
scroll to position [100, 0]
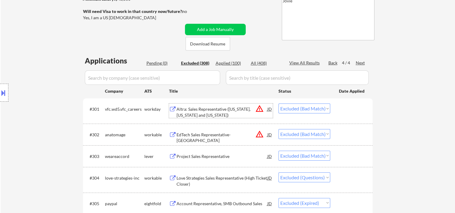
click at [332, 60] on div "Back" at bounding box center [333, 63] width 10 height 6
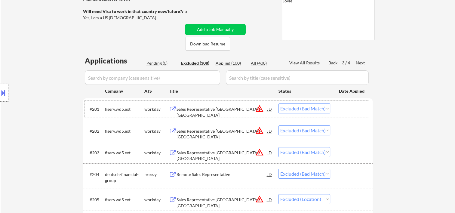
drag, startPoint x: 359, startPoint y: 108, endPoint x: 354, endPoint y: 108, distance: 5.2
click at [359, 108] on div at bounding box center [352, 108] width 26 height 11
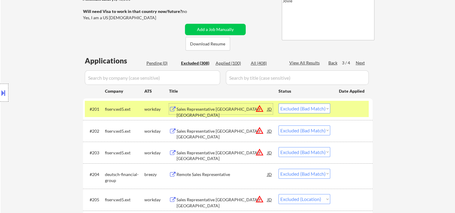
click at [207, 108] on div "Sales Representative BC - Seattle" at bounding box center [221, 112] width 91 height 12
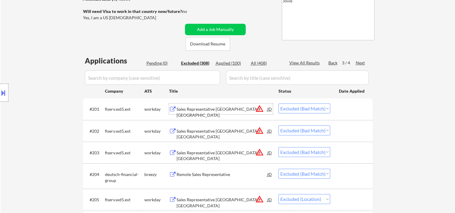
scroll to position [200, 0]
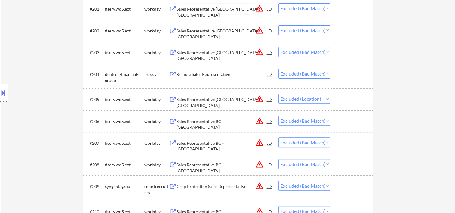
click at [348, 186] on div at bounding box center [352, 186] width 26 height 11
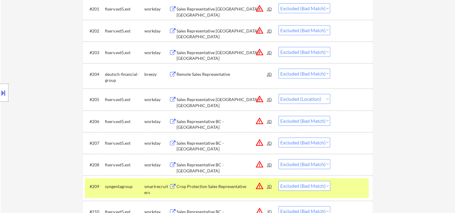
click at [221, 185] on div "Crop Protection Sales Representative" at bounding box center [221, 186] width 91 height 6
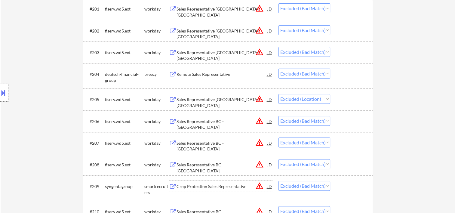
scroll to position [0, 0]
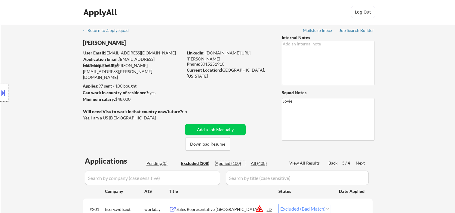
click at [234, 163] on div "Applied (100)" at bounding box center [230, 163] width 30 height 6
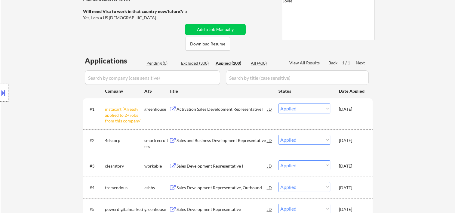
scroll to position [200, 0]
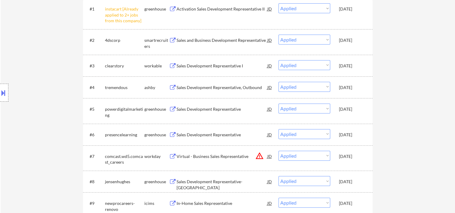
click at [353, 69] on div "[DATE]" at bounding box center [352, 65] width 26 height 11
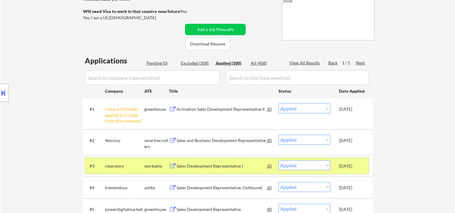
scroll to position [0, 0]
